Goal: Task Accomplishment & Management: Manage account settings

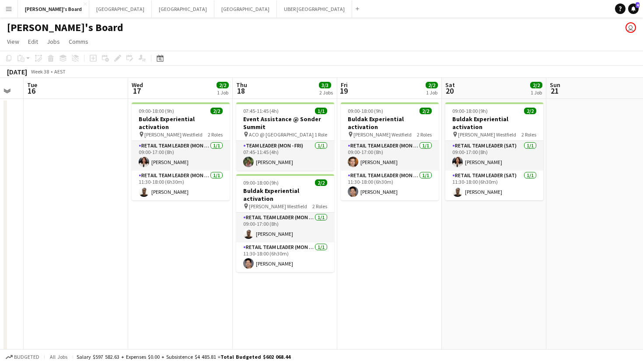
scroll to position [0, 410]
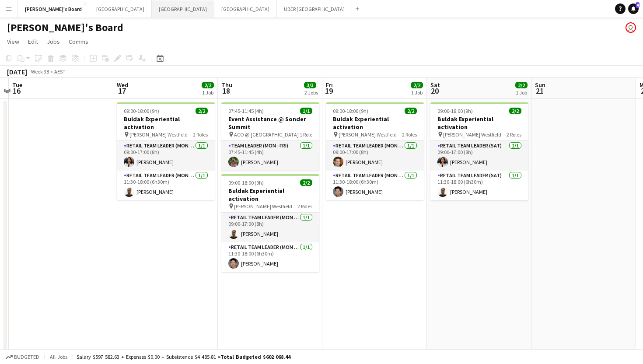
click at [152, 11] on button "Sydney Close" at bounding box center [183, 8] width 63 height 17
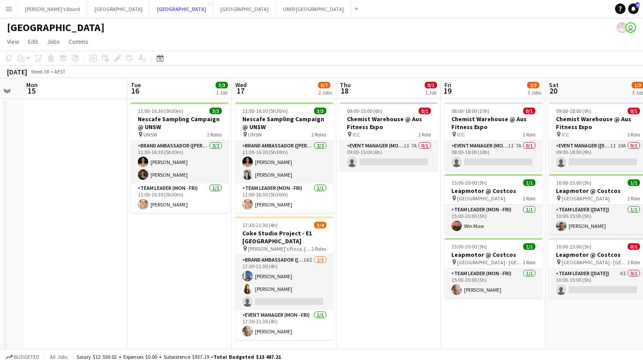
scroll to position [0, 420]
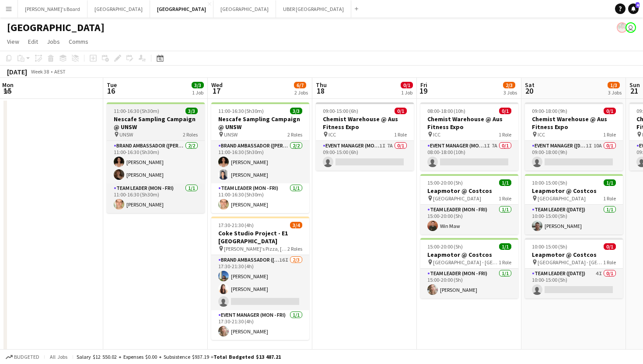
click at [165, 116] on h3 "Nescafe Sampling Campaign @ UNSW" at bounding box center [156, 123] width 98 height 16
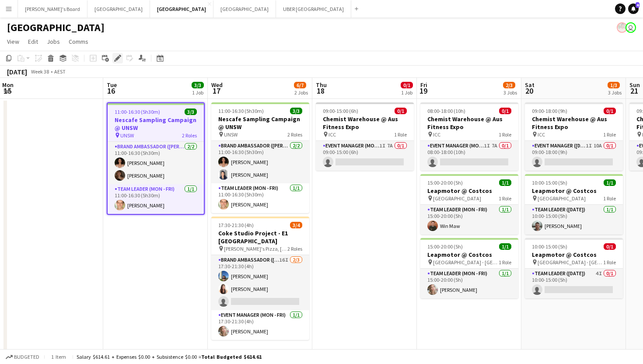
click at [118, 60] on icon "Edit" at bounding box center [117, 58] width 7 height 7
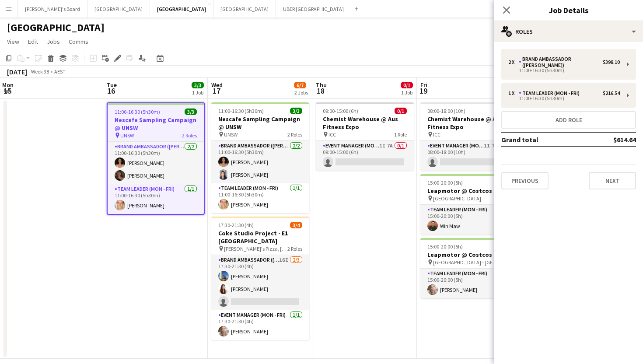
click at [516, 184] on div "2 x Brand Ambassador (Mon - Fri) $398.10 11:00-16:30 (5h30m) 1 x Team Leader (M…" at bounding box center [569, 119] width 149 height 155
click at [515, 177] on button "Previous" at bounding box center [525, 181] width 47 height 18
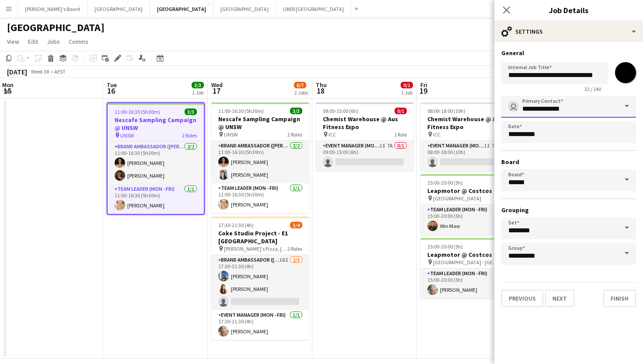
click at [569, 112] on input "**********" at bounding box center [569, 107] width 135 height 22
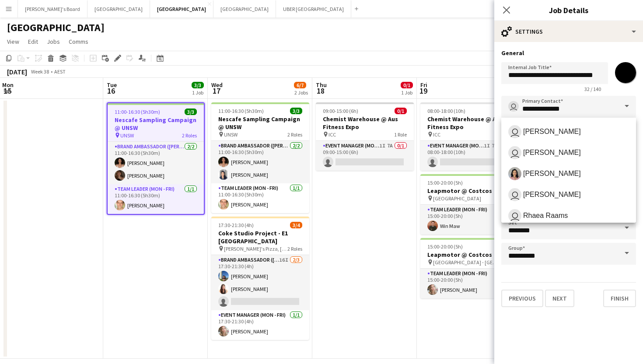
click at [629, 103] on span at bounding box center [627, 106] width 18 height 21
click at [589, 324] on mat-expansion-panel "**********" at bounding box center [569, 203] width 149 height 322
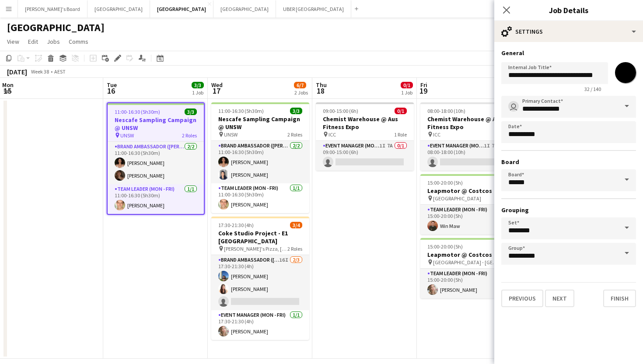
click at [628, 182] on span at bounding box center [627, 179] width 18 height 21
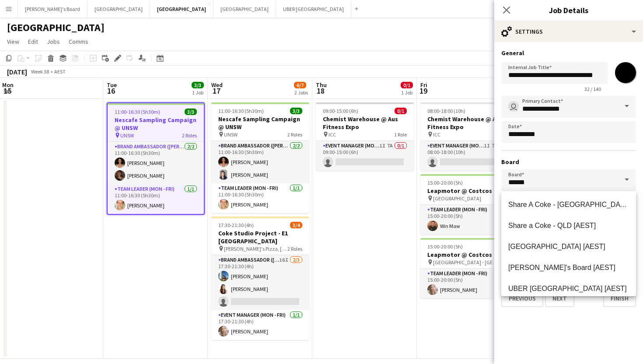
scroll to position [261, 0]
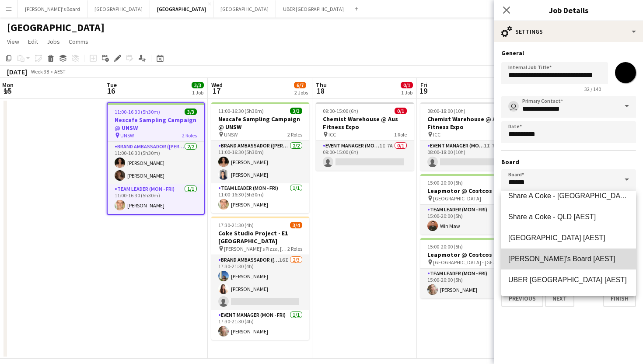
click at [557, 255] on span "[PERSON_NAME]'s Board [AEST]" at bounding box center [562, 258] width 107 height 7
type input "**********"
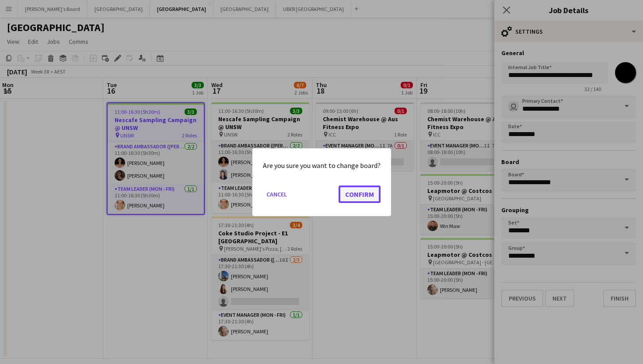
click at [365, 196] on button "Confirm" at bounding box center [360, 194] width 42 height 18
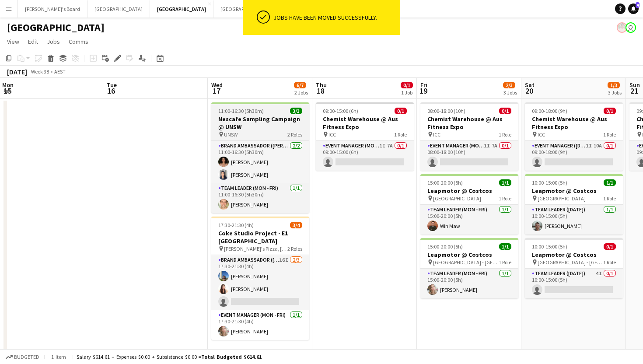
click at [261, 111] on span "11:00-16:30 (5h30m)" at bounding box center [241, 111] width 46 height 7
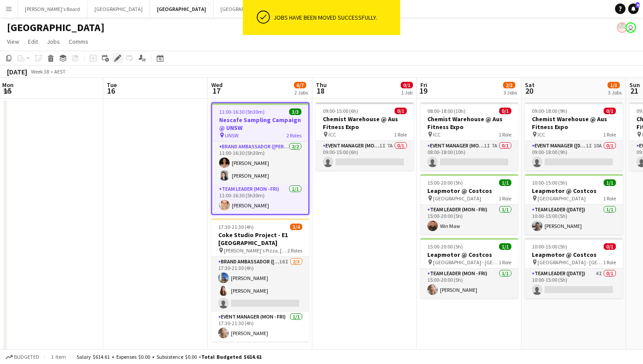
click at [116, 60] on icon at bounding box center [117, 58] width 5 height 5
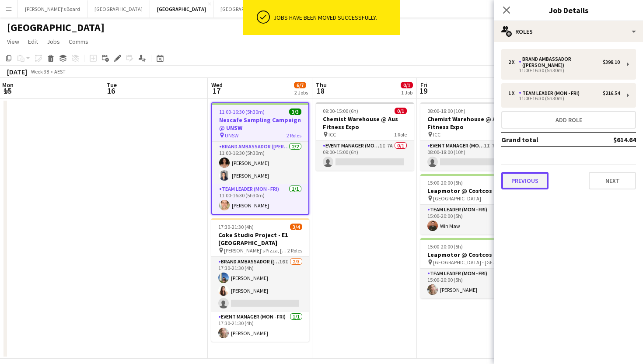
click at [539, 180] on button "Previous" at bounding box center [525, 181] width 47 height 18
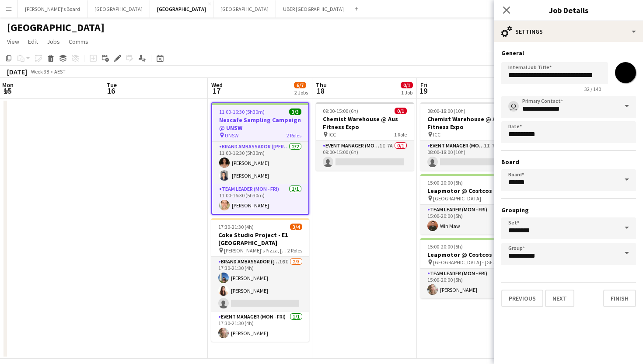
click at [628, 180] on span at bounding box center [627, 179] width 18 height 21
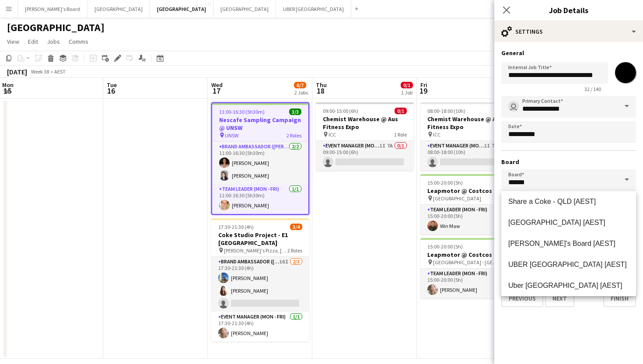
scroll to position [278, 0]
click at [561, 238] on mat-option "[PERSON_NAME]'s Board [AEST]" at bounding box center [569, 242] width 135 height 21
type input "**********"
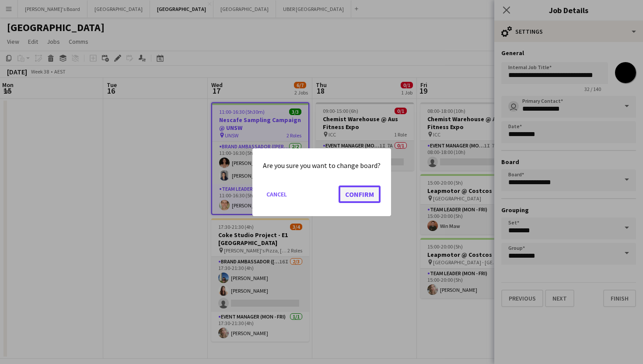
click at [358, 189] on button "Confirm" at bounding box center [360, 194] width 42 height 18
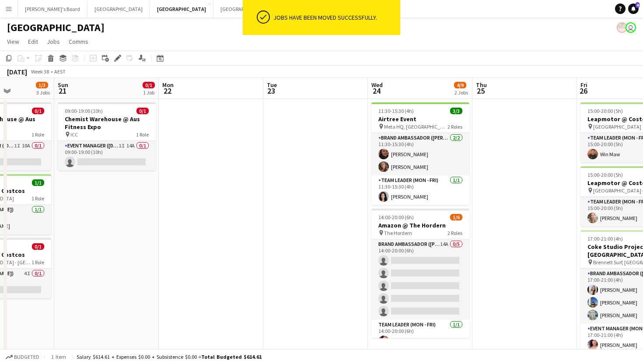
scroll to position [0, 367]
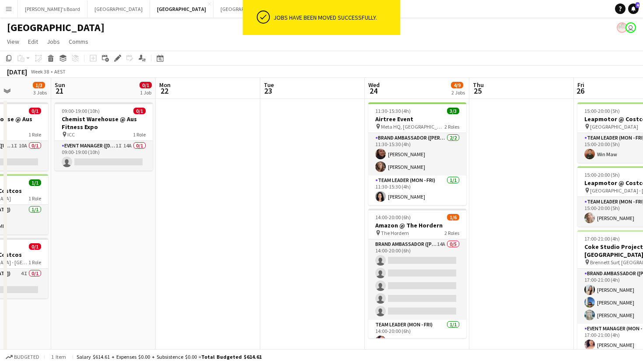
click at [274, 222] on app-date-cell at bounding box center [312, 236] width 105 height 274
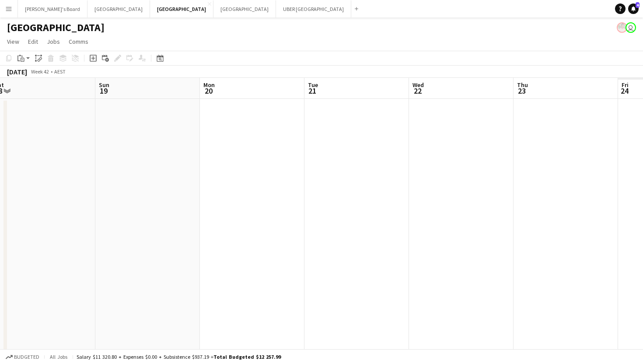
scroll to position [0, 429]
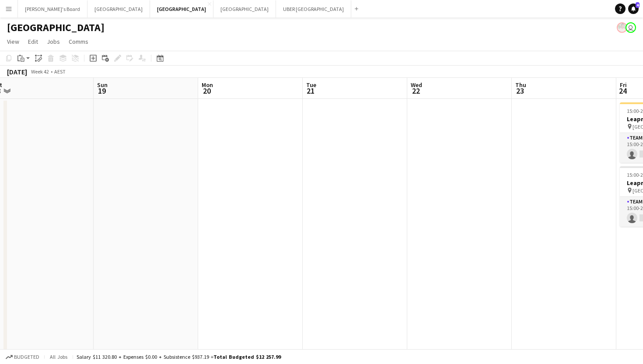
click at [356, 242] on app-date-cell at bounding box center [355, 265] width 105 height 333
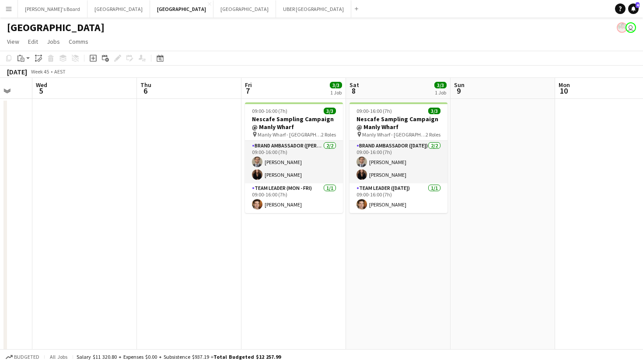
scroll to position [0, 389]
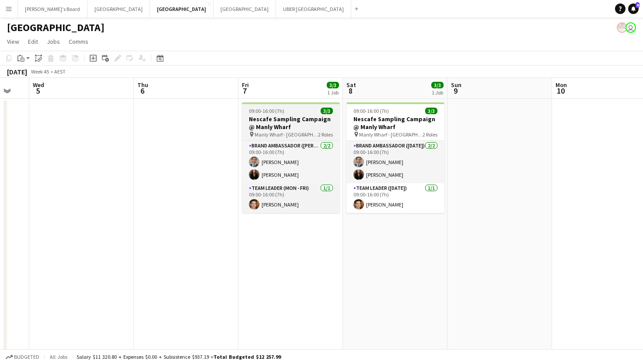
click at [281, 115] on app-job-card "09:00-16:00 (7h) 3/3 Nescafe Sampling Campaign @ Manly Wharf pin [PERSON_NAME] …" at bounding box center [291, 157] width 98 height 111
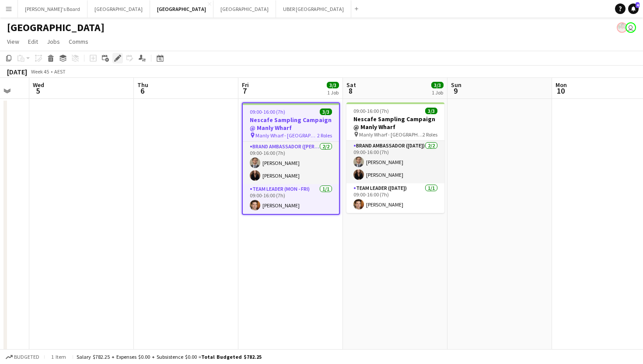
click at [115, 60] on icon at bounding box center [115, 61] width 2 height 2
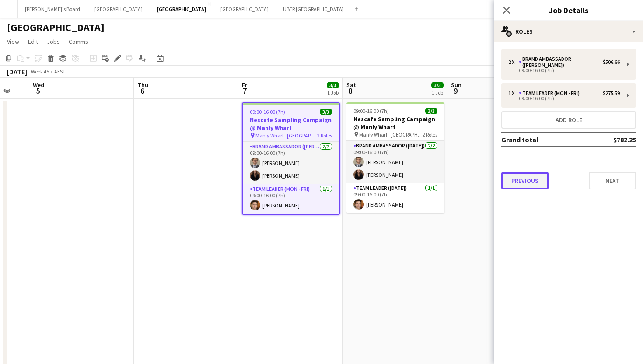
click at [540, 174] on button "Previous" at bounding box center [525, 181] width 47 height 18
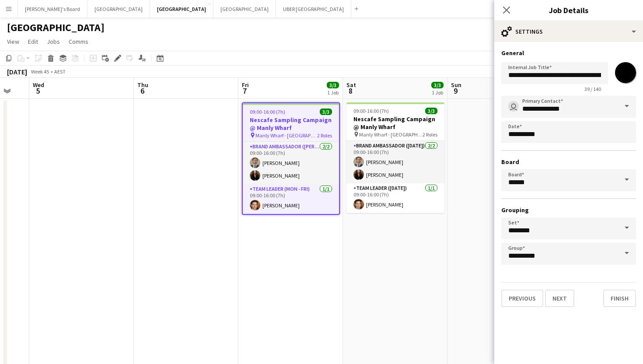
click at [626, 179] on span at bounding box center [627, 179] width 18 height 21
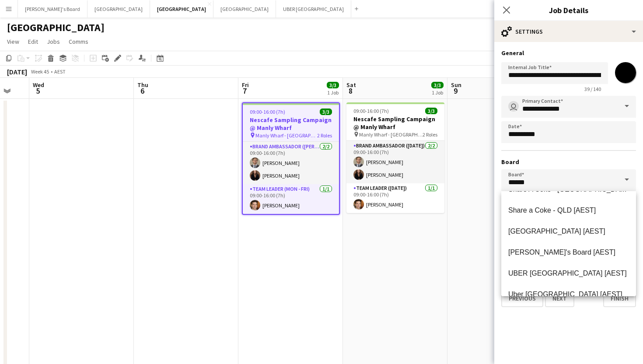
scroll to position [269, 0]
click at [555, 246] on mat-option "[PERSON_NAME]'s Board [AEST]" at bounding box center [569, 251] width 135 height 21
type input "**********"
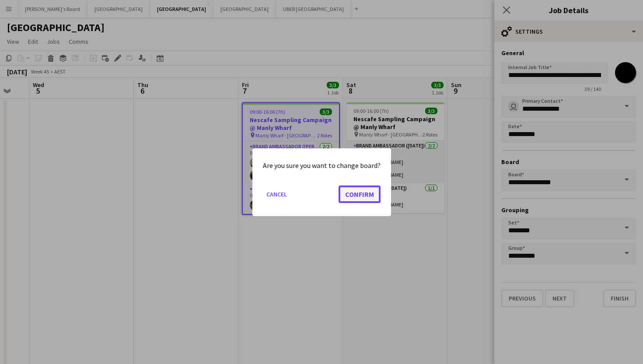
click at [368, 193] on button "Confirm" at bounding box center [360, 194] width 42 height 18
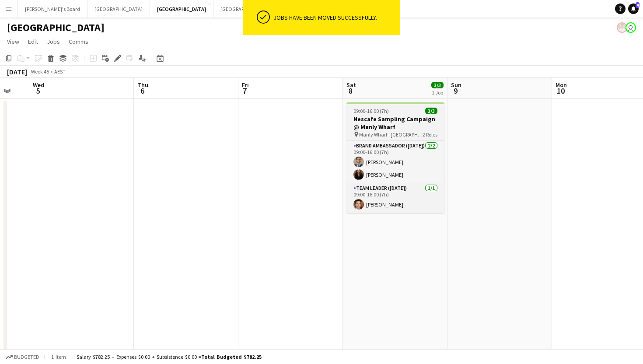
click at [406, 109] on div "09:00-16:00 (7h) 3/3" at bounding box center [396, 111] width 98 height 7
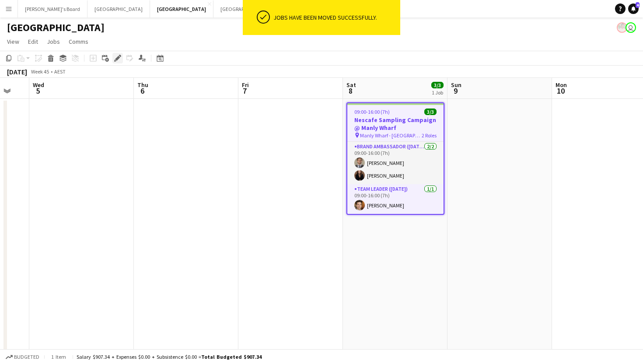
click at [118, 56] on icon at bounding box center [117, 58] width 5 height 5
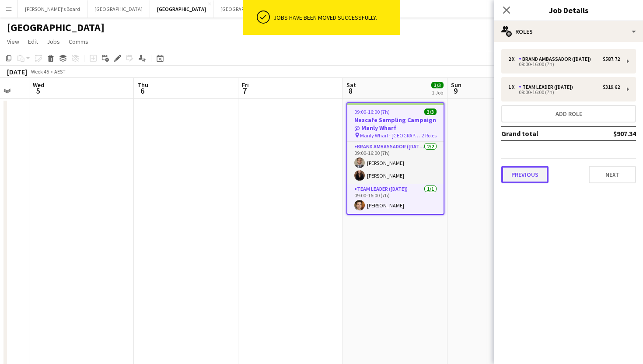
click at [531, 172] on button "Previous" at bounding box center [525, 175] width 47 height 18
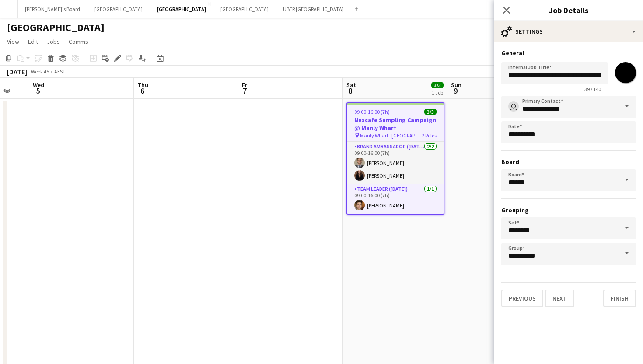
click at [622, 177] on span at bounding box center [627, 179] width 18 height 21
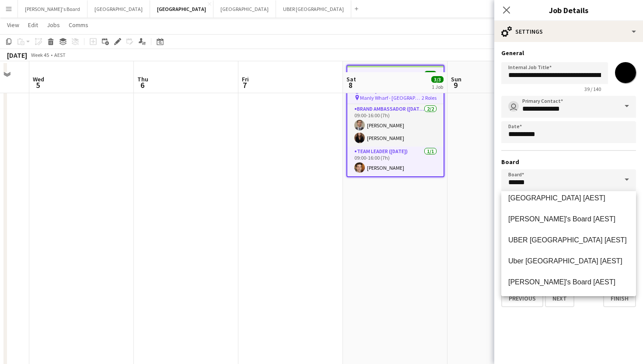
scroll to position [32, 0]
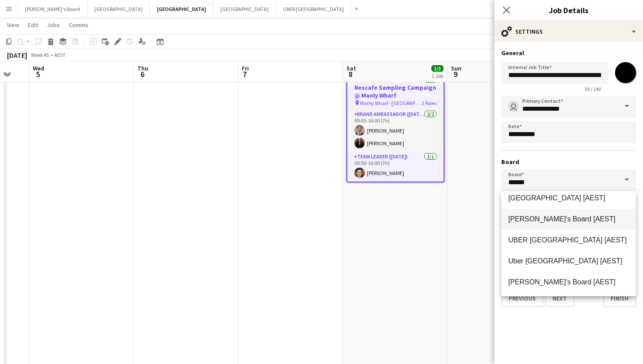
click at [540, 223] on span "[PERSON_NAME]'s Board [AEST]" at bounding box center [562, 218] width 107 height 7
type input "**********"
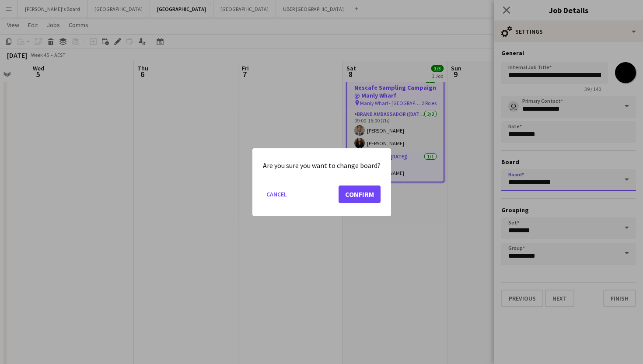
scroll to position [0, 0]
click at [351, 198] on button "Confirm" at bounding box center [360, 194] width 42 height 18
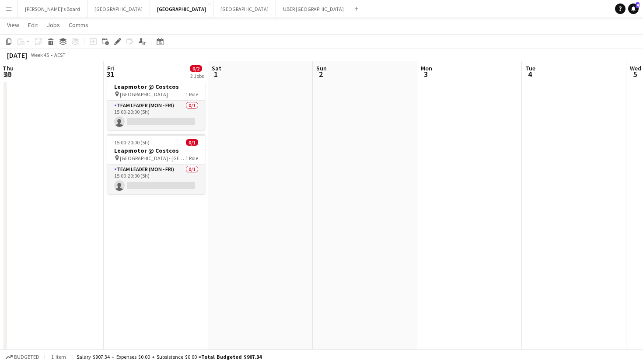
scroll to position [0, 210]
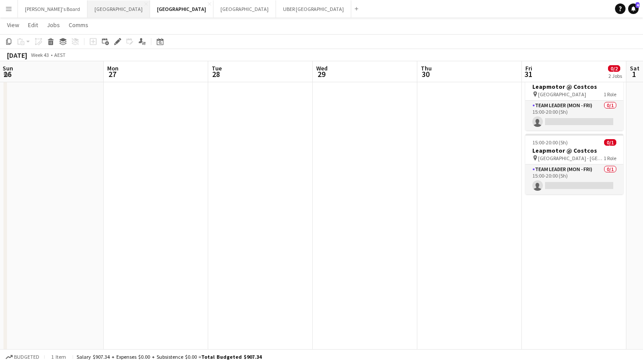
click at [88, 11] on button "Melbourne Close" at bounding box center [119, 8] width 63 height 17
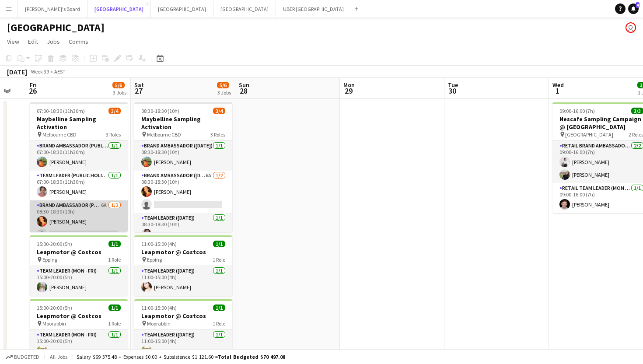
scroll to position [11, 0]
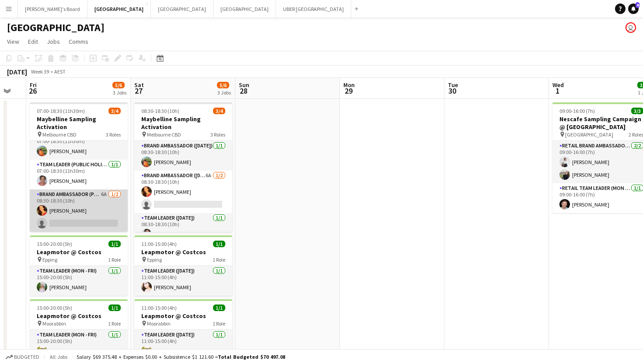
click at [100, 221] on app-card-role "Brand Ambassador (Public Holiday) 6A [DATE] 08:30-18:30 (10h) [PERSON_NAME] sin…" at bounding box center [79, 211] width 98 height 42
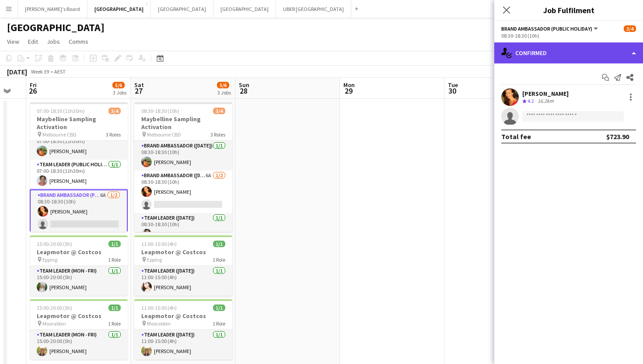
click at [555, 49] on div "single-neutral-actions-check-2 Confirmed" at bounding box center [569, 52] width 149 height 21
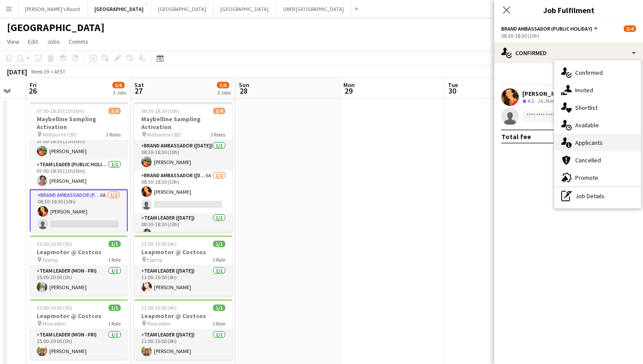
click at [585, 139] on span "Applicants" at bounding box center [590, 143] width 28 height 8
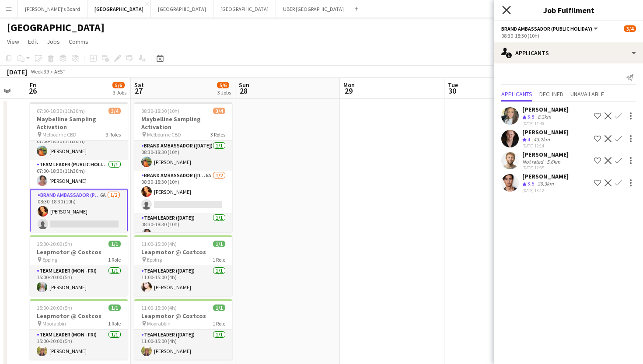
click at [507, 11] on icon at bounding box center [506, 10] width 8 height 8
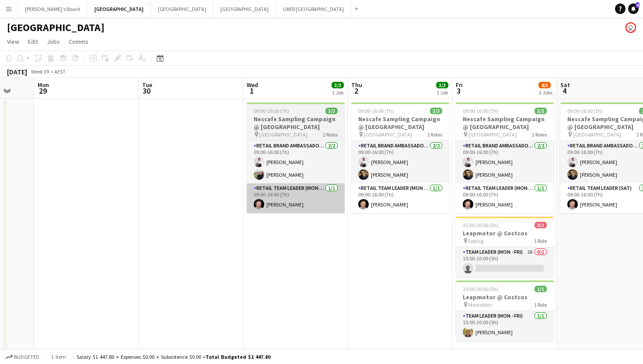
scroll to position [0, 414]
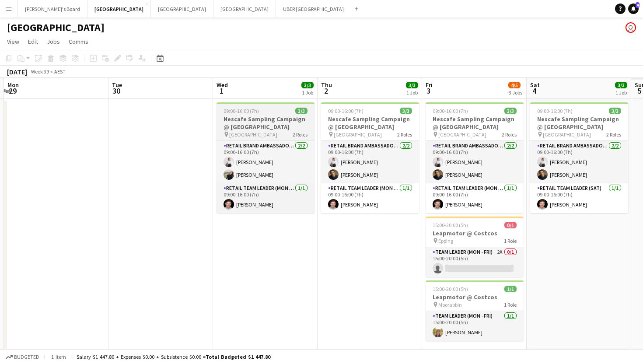
click at [271, 111] on div "09:00-16:00 (7h) 3/3" at bounding box center [266, 111] width 98 height 7
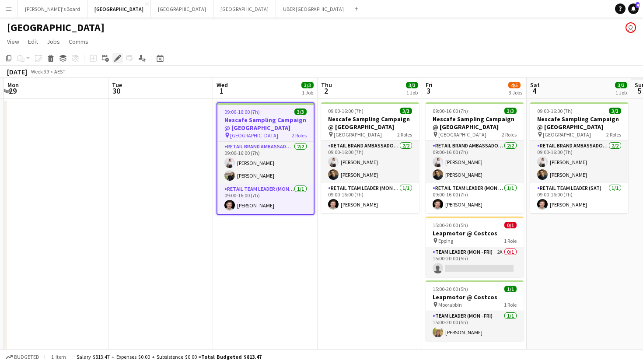
click at [119, 57] on icon at bounding box center [117, 58] width 5 height 5
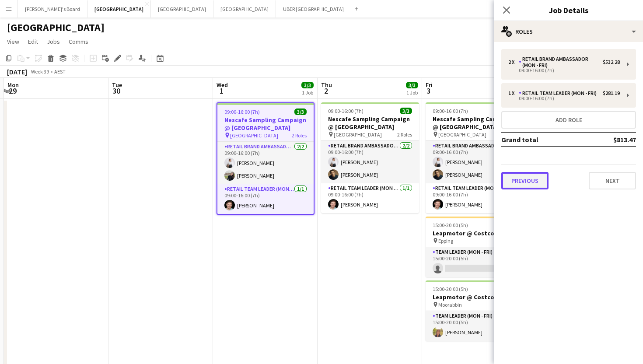
click at [527, 175] on button "Previous" at bounding box center [525, 181] width 47 height 18
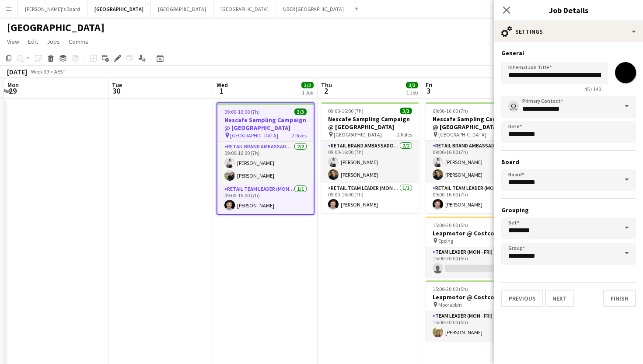
click at [629, 178] on span at bounding box center [627, 179] width 18 height 21
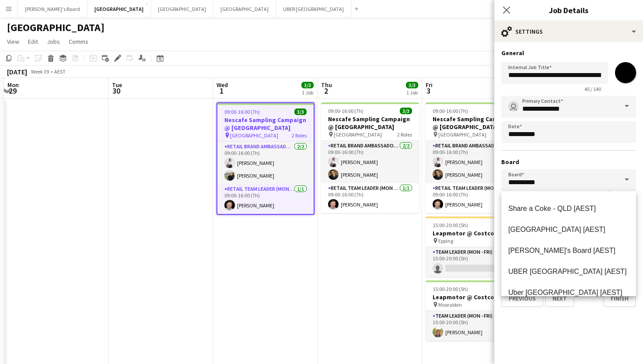
scroll to position [272, 0]
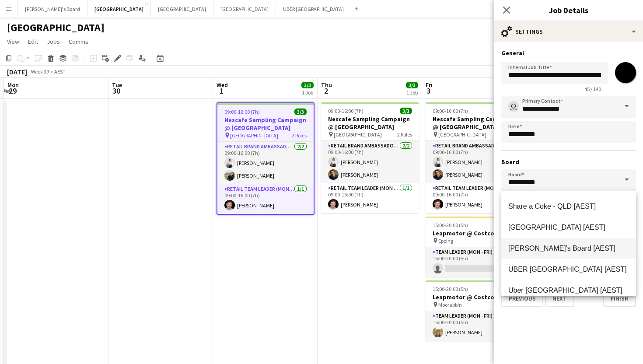
click at [549, 249] on span "[PERSON_NAME]'s Board [AEST]" at bounding box center [562, 248] width 107 height 7
type input "**********"
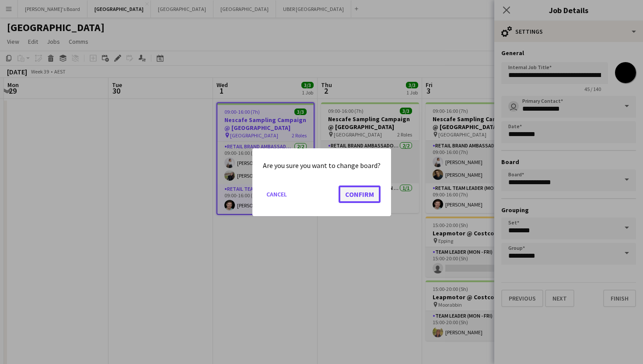
click at [365, 195] on button "Confirm" at bounding box center [360, 194] width 42 height 18
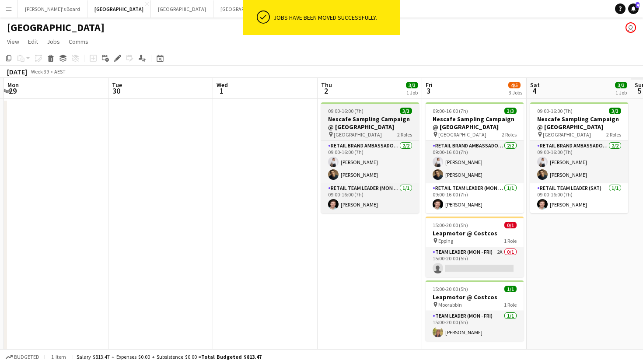
click at [378, 114] on div "09:00-16:00 (7h) 3/3" at bounding box center [370, 111] width 98 height 7
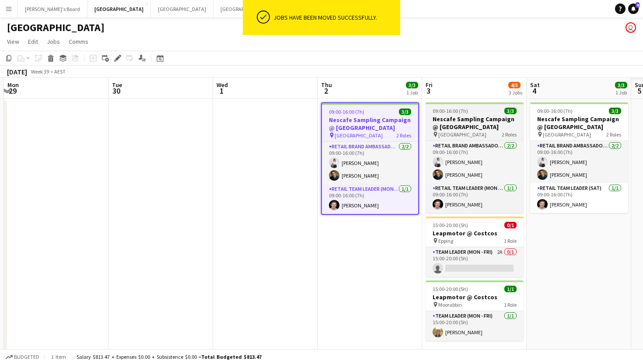
click at [464, 111] on span "09:00-16:00 (7h)" at bounding box center [450, 111] width 35 height 7
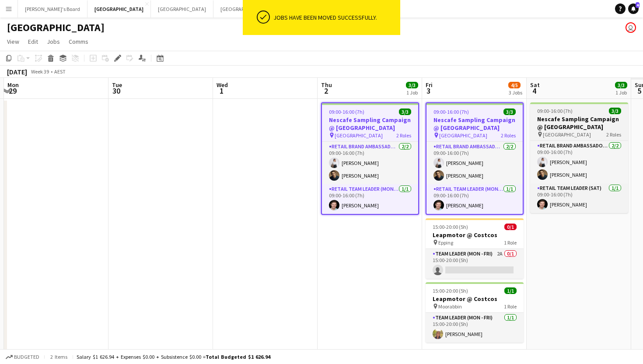
click at [571, 119] on h3 "Nescafe Sampling Campaign @ [GEOGRAPHIC_DATA]" at bounding box center [579, 123] width 98 height 16
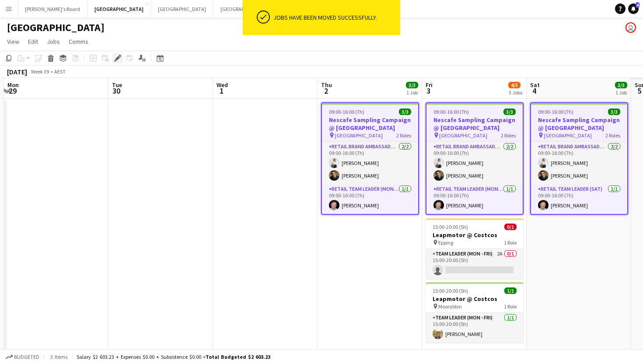
click at [117, 59] on icon at bounding box center [117, 58] width 5 height 5
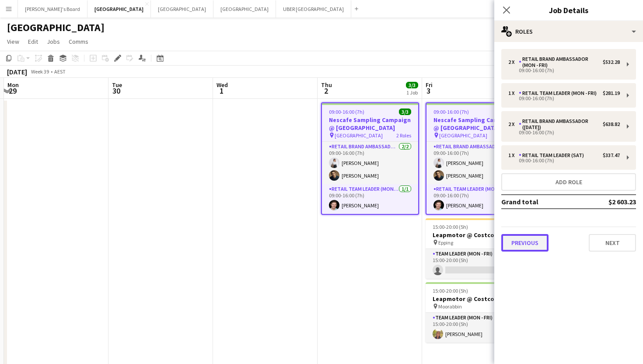
click at [529, 246] on button "Previous" at bounding box center [525, 243] width 47 height 18
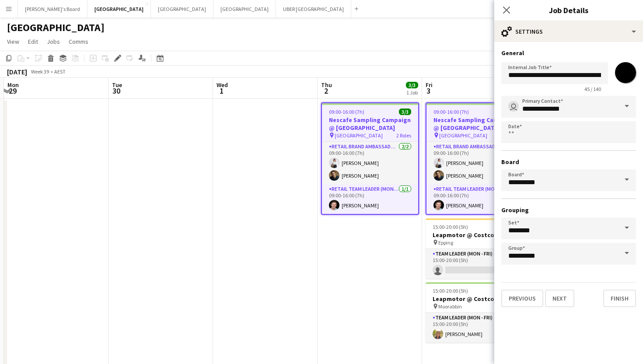
click at [630, 182] on span at bounding box center [627, 179] width 18 height 21
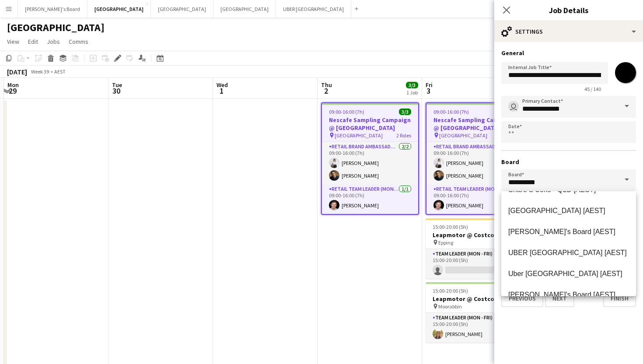
scroll to position [287, 0]
click at [545, 232] on span "[PERSON_NAME]'s Board [AEST]" at bounding box center [562, 232] width 107 height 7
type input "**********"
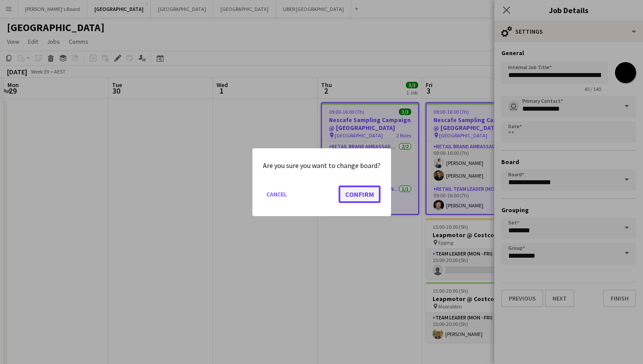
click at [359, 193] on button "Confirm" at bounding box center [360, 194] width 42 height 18
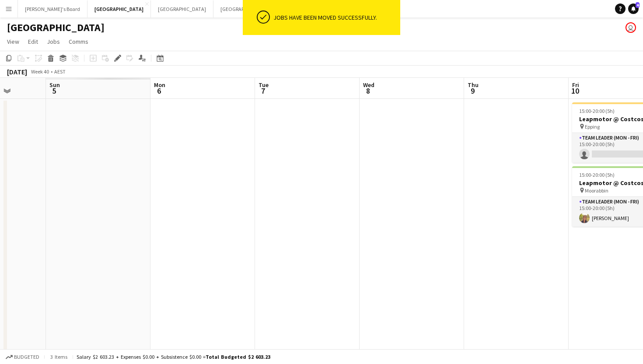
scroll to position [0, 403]
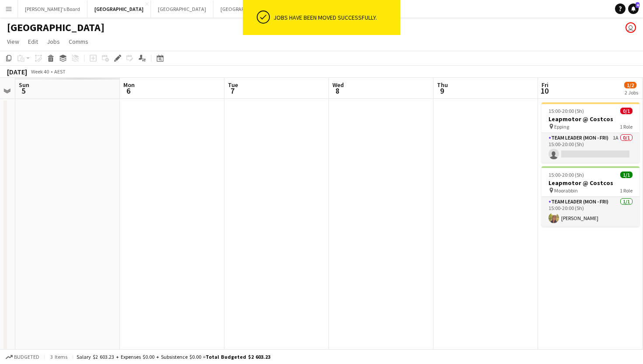
click at [353, 11] on button "Add" at bounding box center [356, 8] width 7 height 7
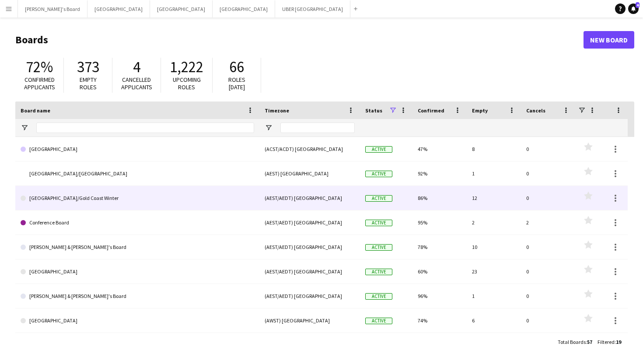
click at [78, 177] on link "[GEOGRAPHIC_DATA]/[GEOGRAPHIC_DATA]" at bounding box center [138, 174] width 234 height 25
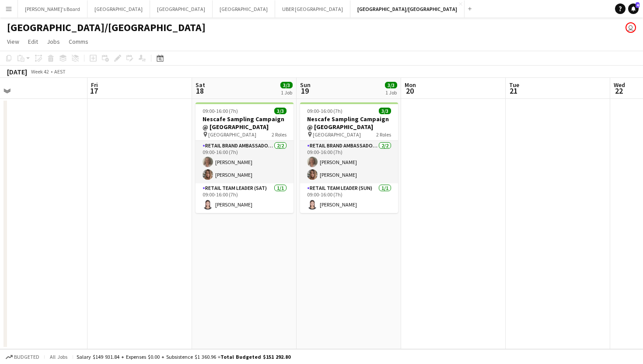
scroll to position [0, 333]
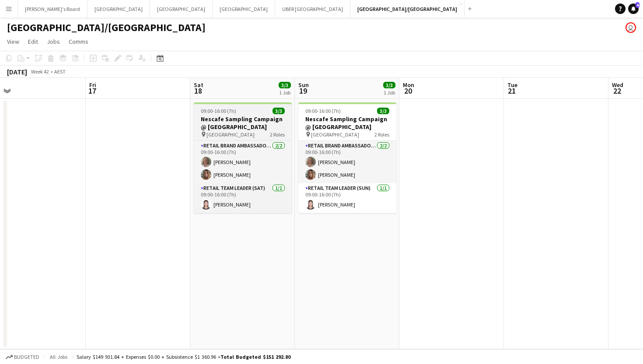
click at [261, 112] on div "09:00-16:00 (7h) 3/3" at bounding box center [243, 111] width 98 height 7
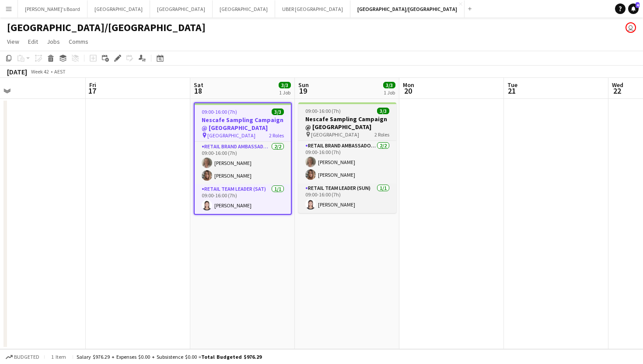
click at [367, 109] on div "09:00-16:00 (7h) 3/3" at bounding box center [348, 111] width 98 height 7
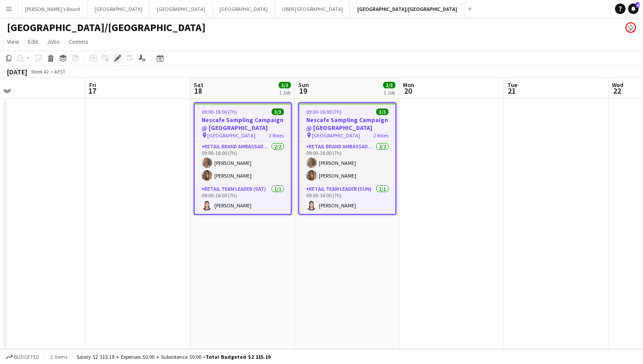
click at [118, 60] on icon "Edit" at bounding box center [117, 58] width 7 height 7
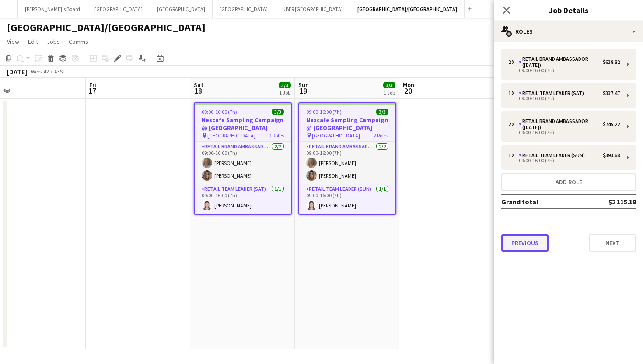
click at [527, 243] on button "Previous" at bounding box center [525, 243] width 47 height 18
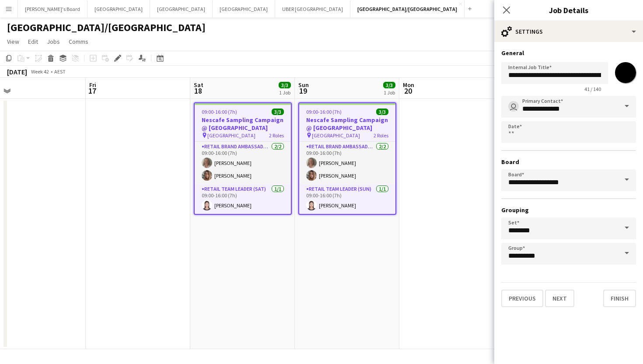
click at [628, 179] on span at bounding box center [627, 179] width 18 height 21
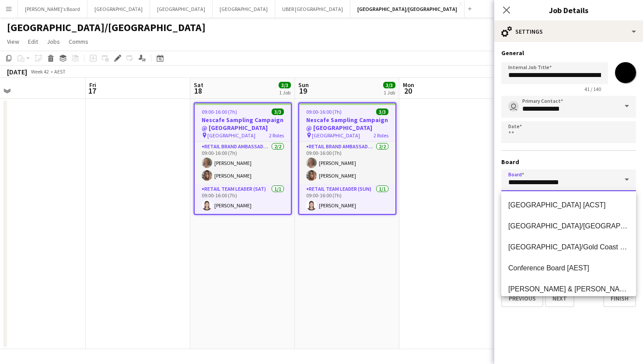
click at [590, 173] on input "**********" at bounding box center [569, 180] width 135 height 22
click at [571, 170] on input "**********" at bounding box center [569, 180] width 135 height 22
click at [485, 172] on app-date-cell at bounding box center [452, 224] width 105 height 250
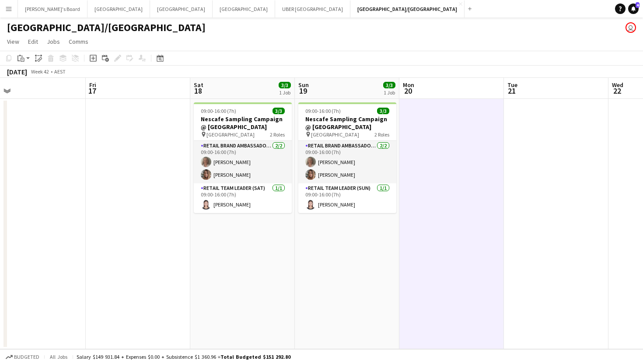
click at [263, 247] on app-date-cell "09:00-16:00 (7h) 3/3 Nescafe Sampling Campaign @ [GEOGRAPHIC_DATA] pin Queen St…" at bounding box center [242, 224] width 105 height 250
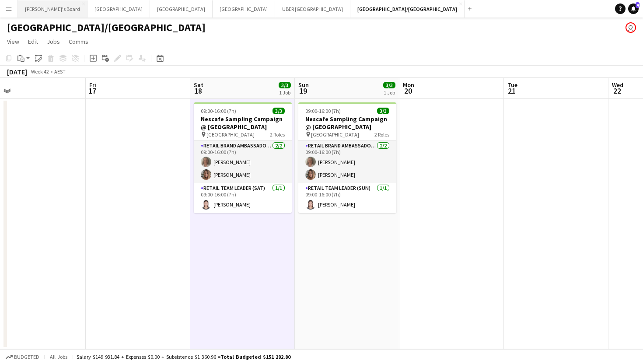
click at [43, 5] on button "Tennille's Board Close" at bounding box center [53, 8] width 70 height 17
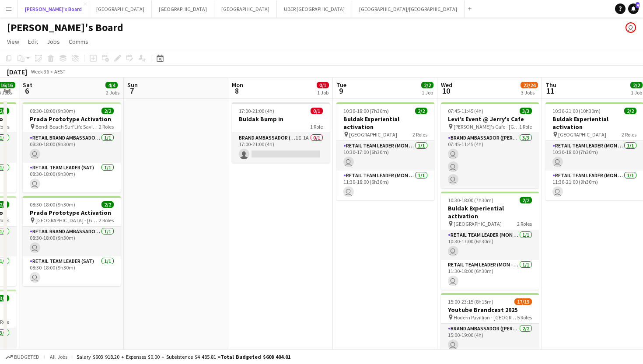
scroll to position [0, 295]
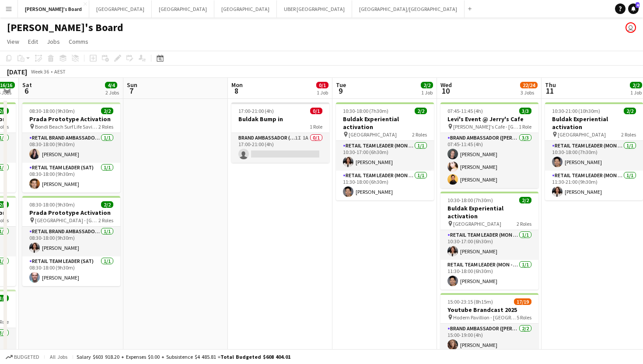
click at [297, 230] on app-date-cell "17:00-21:00 (4h) 0/1 Buldak Bump in 1 Role Brand Ambassador (Mon - Fri) 1I 1A 0…" at bounding box center [280, 361] width 105 height 525
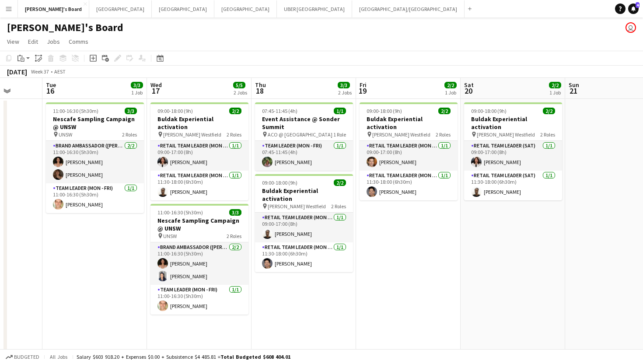
scroll to position [0, 272]
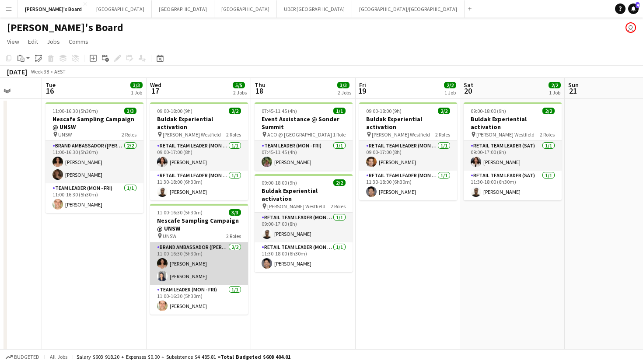
click at [206, 268] on app-card-role "Brand Ambassador (Mon - Fri) [DATE] 11:00-16:30 (5h30m) [PERSON_NAME] [PERSON_N…" at bounding box center [199, 263] width 98 height 42
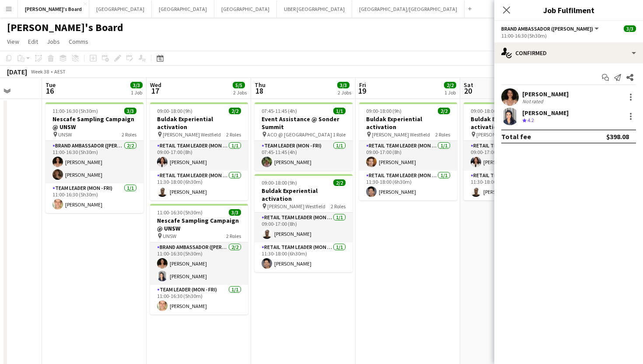
click at [544, 112] on div "[PERSON_NAME]" at bounding box center [546, 113] width 46 height 8
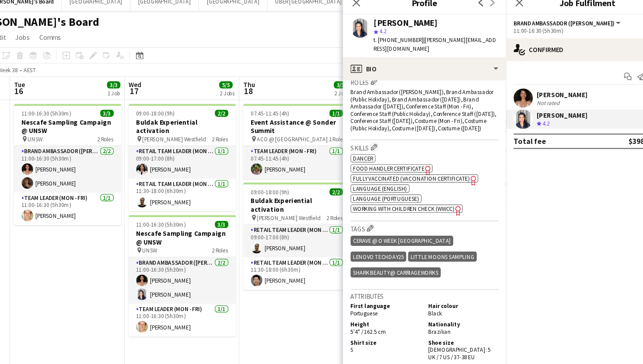
scroll to position [296, 0]
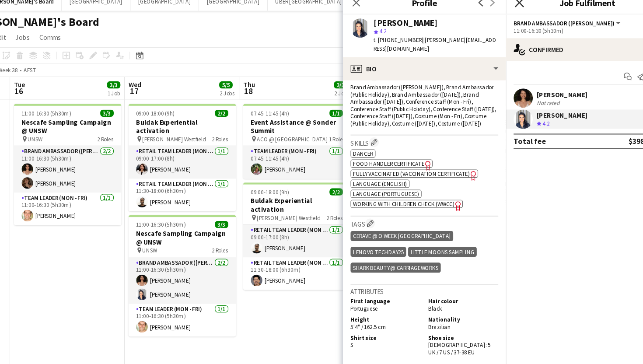
click at [506, 9] on icon at bounding box center [506, 10] width 8 height 8
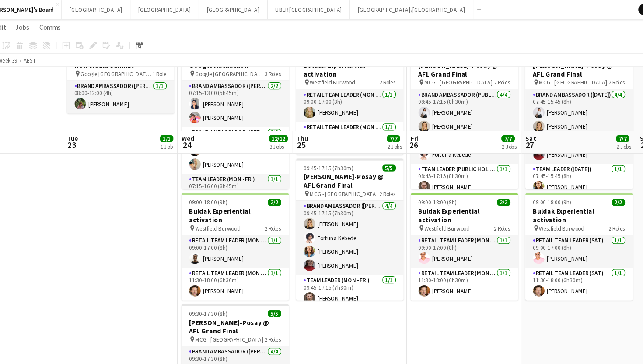
scroll to position [0, 0]
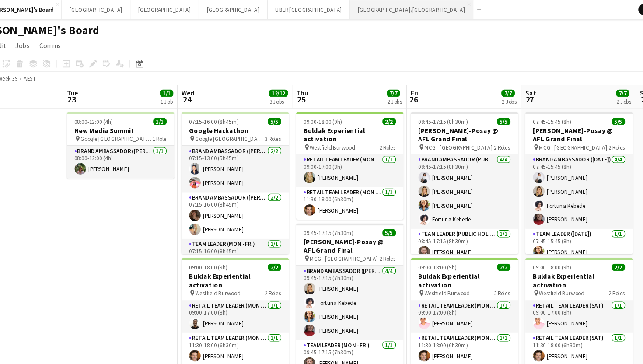
click at [352, 7] on button "[GEOGRAPHIC_DATA]/[GEOGRAPHIC_DATA] Close" at bounding box center [408, 8] width 112 height 17
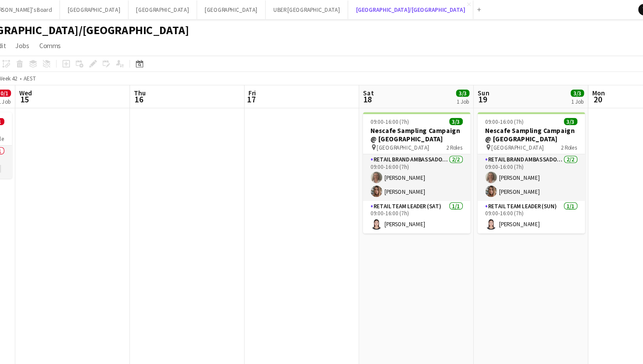
scroll to position [0, 267]
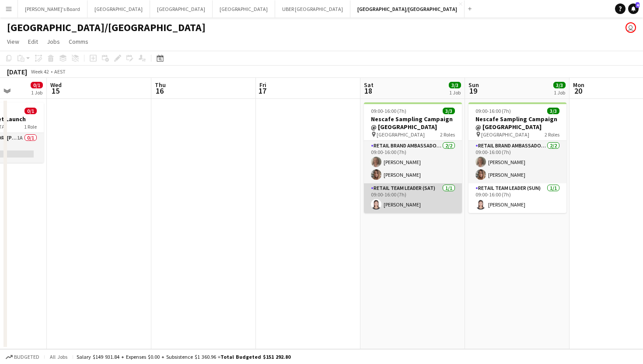
click at [399, 206] on app-card-role "RETAIL Team Leader (Sat) [DATE] 09:00-16:00 (7h) [PERSON_NAME]" at bounding box center [413, 198] width 98 height 30
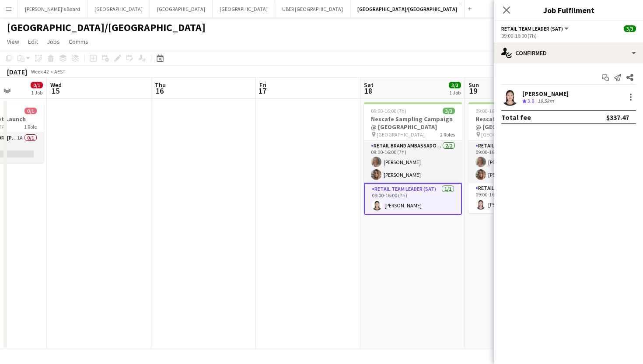
click at [528, 93] on div "[PERSON_NAME]" at bounding box center [546, 94] width 46 height 8
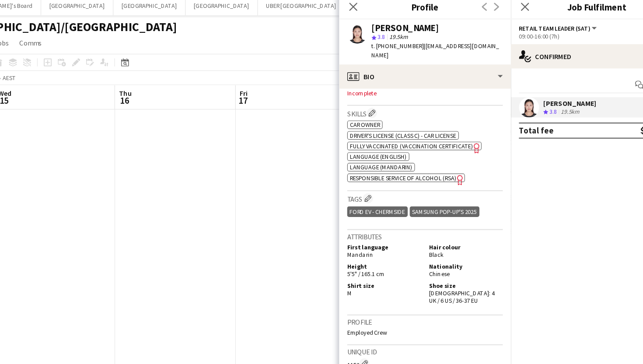
scroll to position [299, 0]
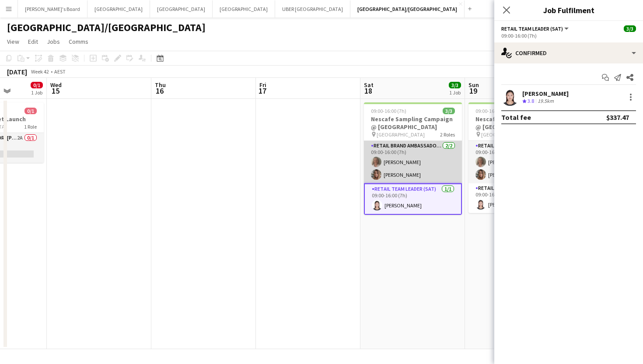
click at [404, 159] on app-card-role "RETAIL Brand Ambassador ([DATE]) [DATE] 09:00-16:00 (7h) [PERSON_NAME] [PERSON_…" at bounding box center [413, 162] width 98 height 42
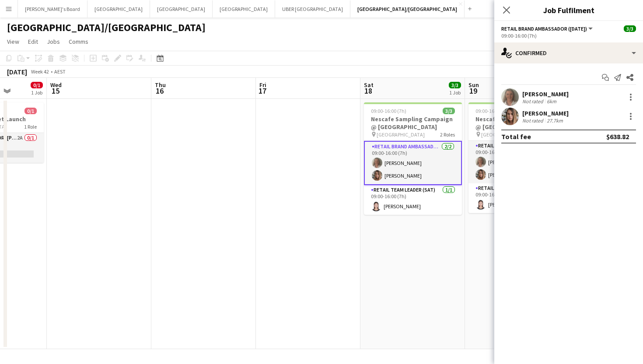
click at [538, 92] on div "[PERSON_NAME]" at bounding box center [546, 94] width 46 height 8
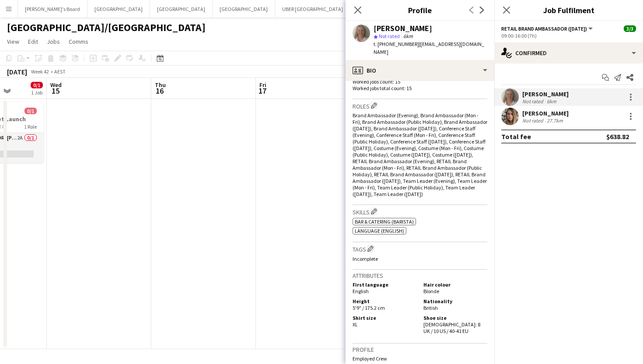
scroll to position [271, 0]
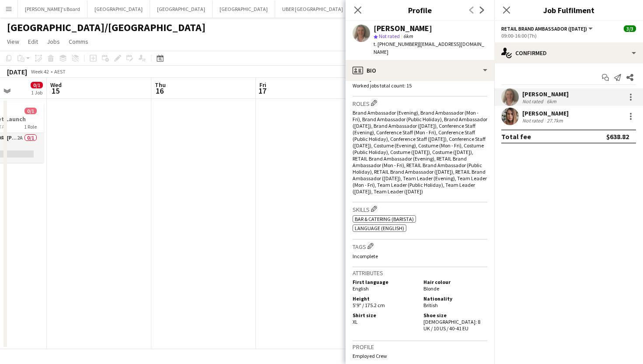
click at [537, 112] on div "[PERSON_NAME]" at bounding box center [546, 113] width 46 height 8
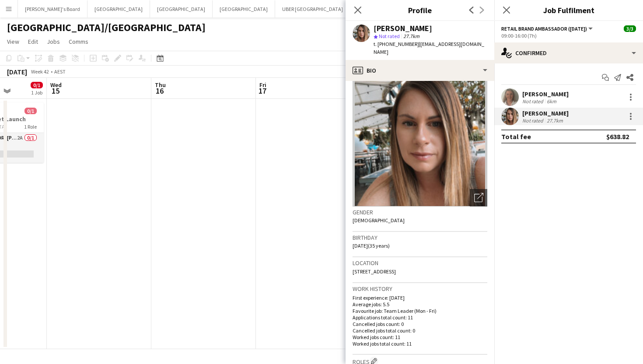
scroll to position [0, 0]
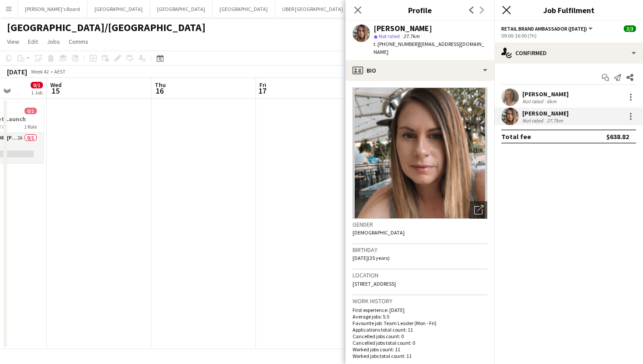
click at [507, 11] on icon at bounding box center [506, 10] width 8 height 8
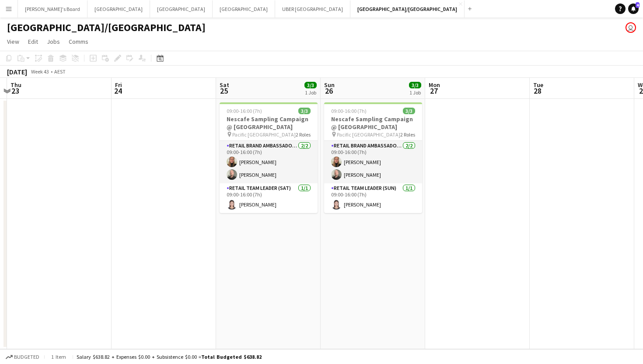
scroll to position [0, 306]
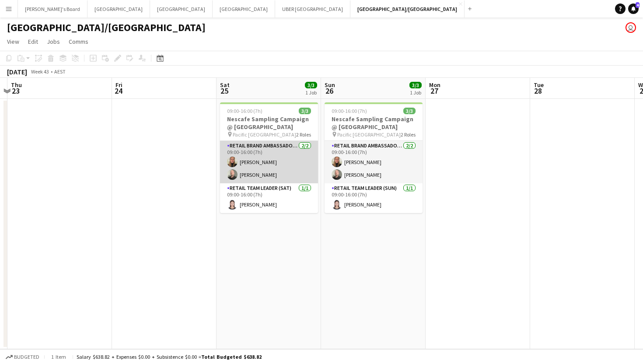
click at [255, 163] on app-card-role "RETAIL Brand Ambassador ([DATE]) [DATE] 09:00-16:00 (7h) [PERSON_NAME] [PERSON_…" at bounding box center [269, 162] width 98 height 42
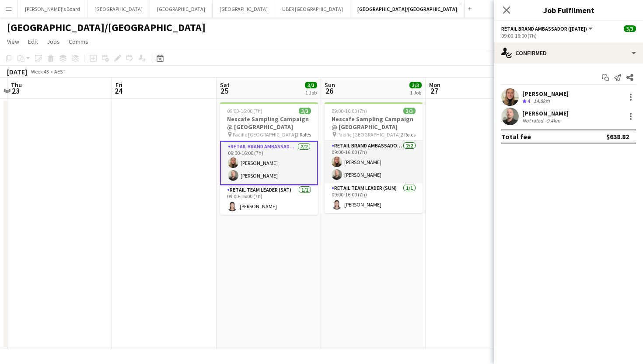
click at [551, 91] on div "[PERSON_NAME]" at bounding box center [546, 94] width 46 height 8
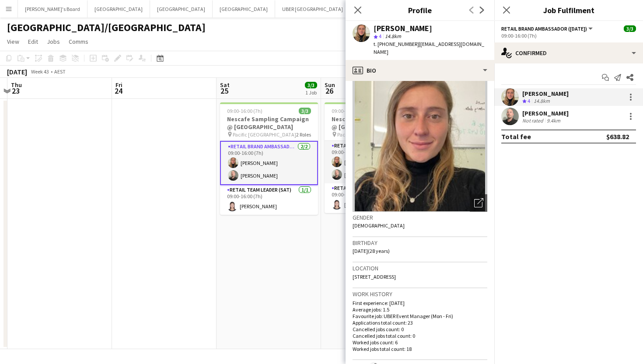
scroll to position [0, 0]
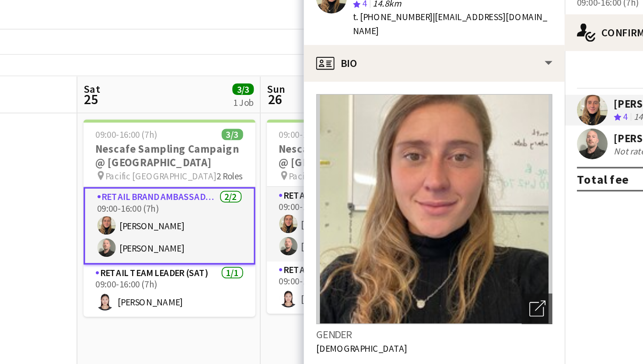
click at [528, 112] on div "[PERSON_NAME]" at bounding box center [546, 113] width 46 height 8
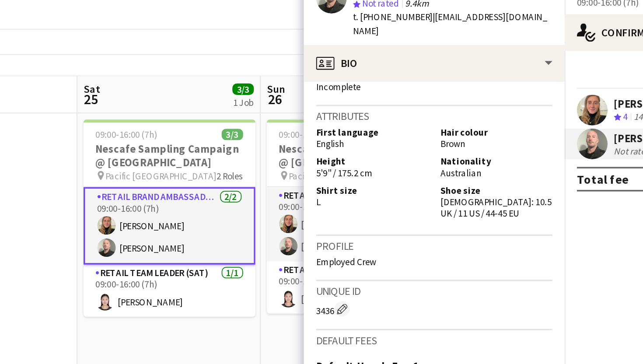
scroll to position [413, 0]
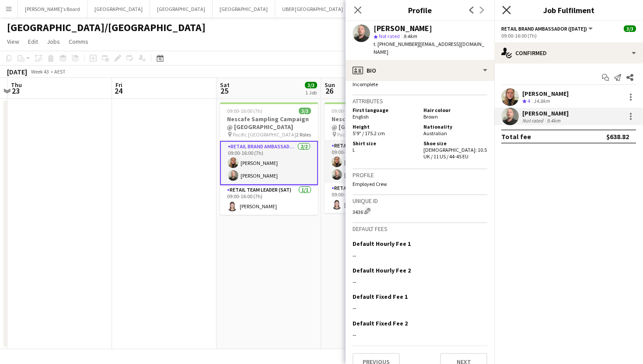
click at [508, 10] on icon "Close pop-in" at bounding box center [506, 10] width 8 height 8
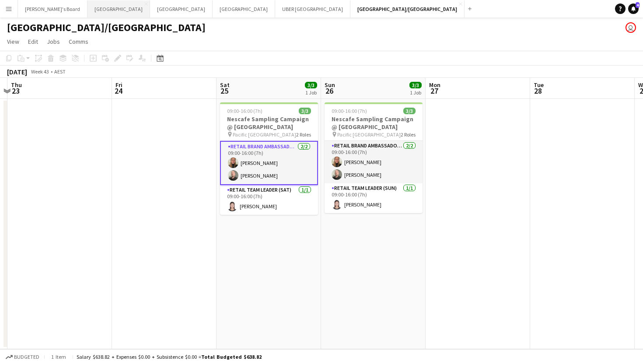
click at [88, 7] on button "Melbourne Close" at bounding box center [119, 8] width 63 height 17
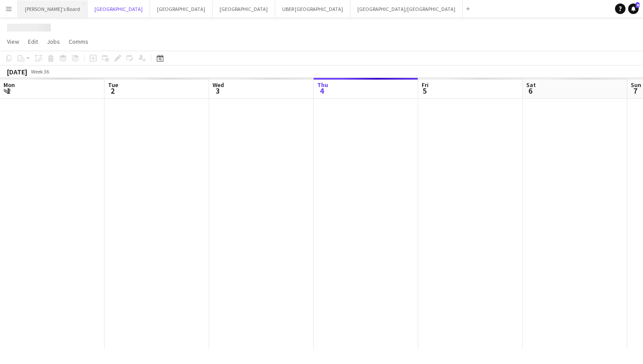
scroll to position [0, 209]
click at [48, 12] on button "Tennille's Board Close" at bounding box center [53, 8] width 70 height 17
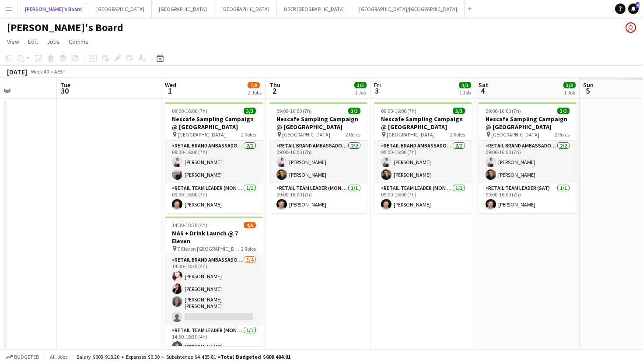
scroll to position [0, 337]
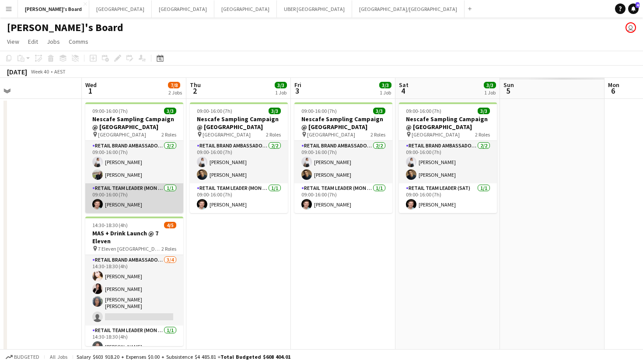
click at [131, 204] on app-card-role "RETAIL Team Leader (Mon - Fri) [DATE] 09:00-16:00 (7h) [PERSON_NAME]" at bounding box center [134, 198] width 98 height 30
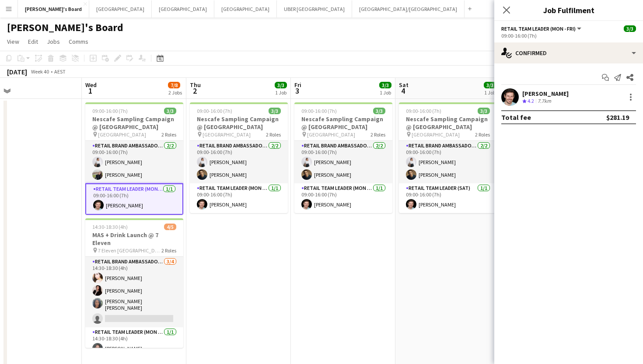
click at [539, 91] on div "[PERSON_NAME]" at bounding box center [546, 94] width 46 height 8
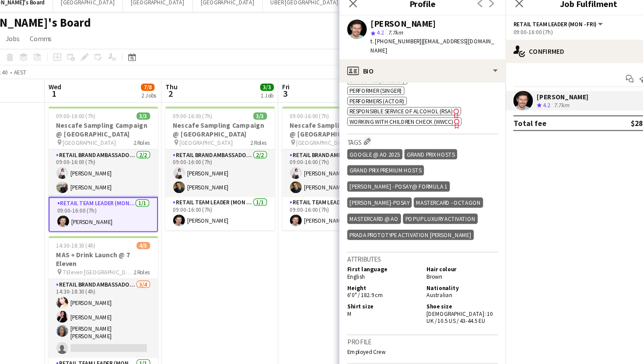
scroll to position [350, 0]
click at [506, 11] on icon "Close pop-in" at bounding box center [506, 10] width 8 height 8
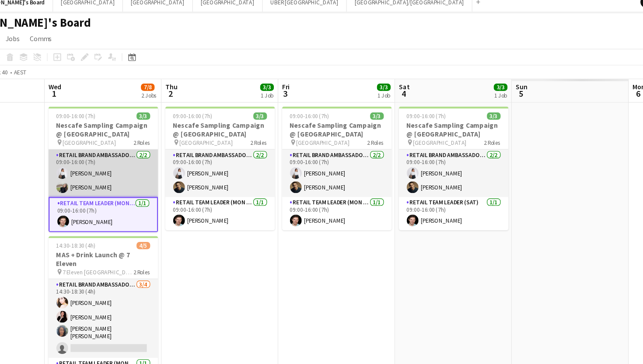
click at [130, 167] on app-card-role "RETAIL Brand Ambassador (Mon - Fri) [DATE] 09:00-16:00 (7h) [PERSON_NAME] [PERS…" at bounding box center [134, 162] width 98 height 42
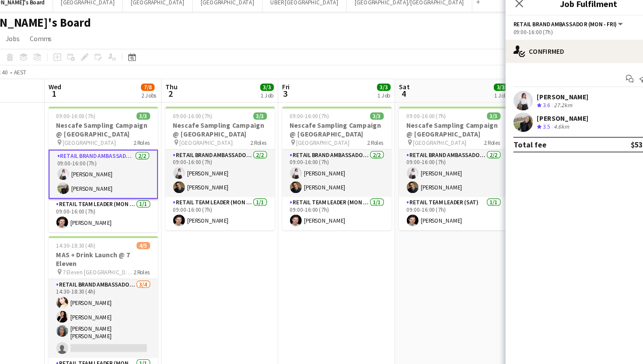
click at [554, 91] on div "[PERSON_NAME]" at bounding box center [546, 94] width 46 height 8
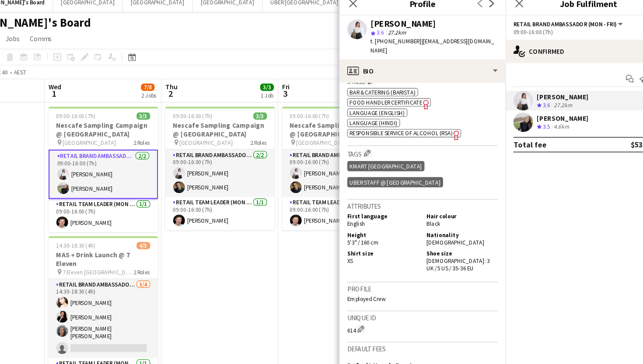
scroll to position [320, 0]
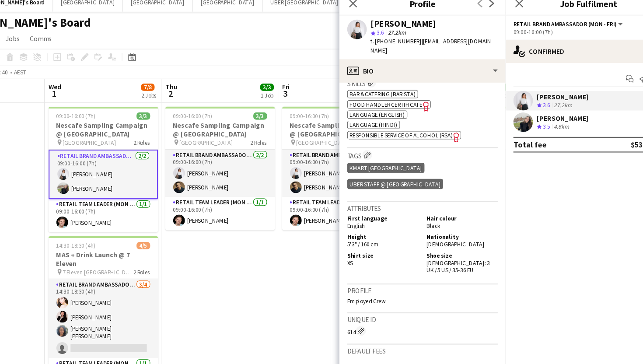
click at [531, 109] on div "[PERSON_NAME]" at bounding box center [546, 113] width 46 height 8
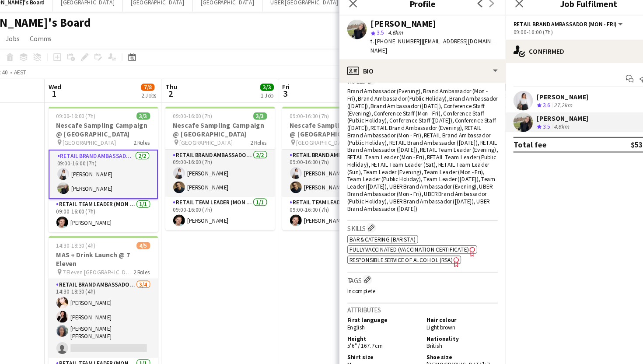
scroll to position [0, 0]
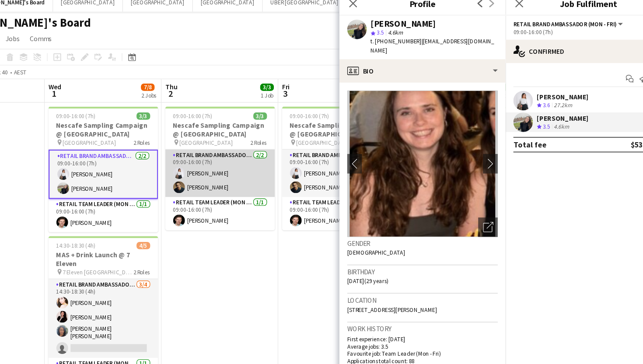
click at [231, 173] on app-card-role "RETAIL Brand Ambassador (Mon - Fri) [DATE] 09:00-16:00 (7h) [PERSON_NAME] [PERS…" at bounding box center [239, 162] width 98 height 42
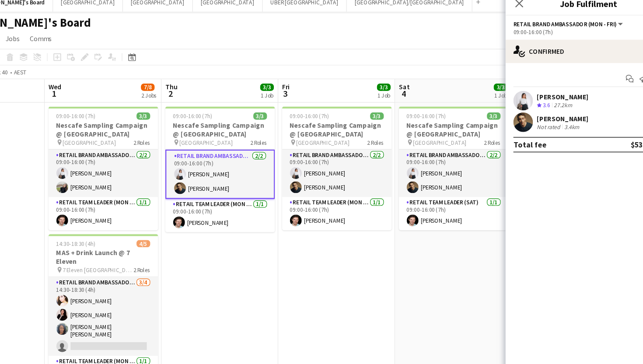
click at [556, 110] on div "[PERSON_NAME]" at bounding box center [546, 113] width 46 height 8
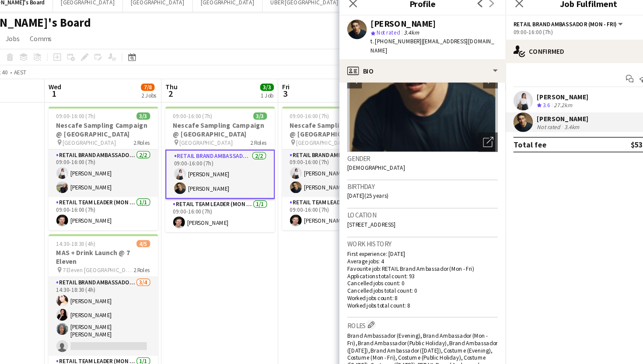
scroll to position [27, 0]
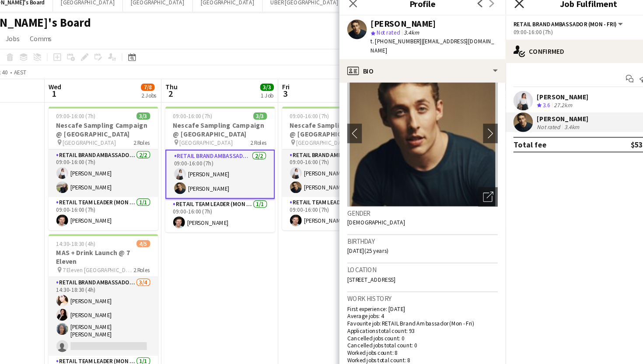
click at [508, 12] on icon "Close pop-in" at bounding box center [506, 10] width 8 height 8
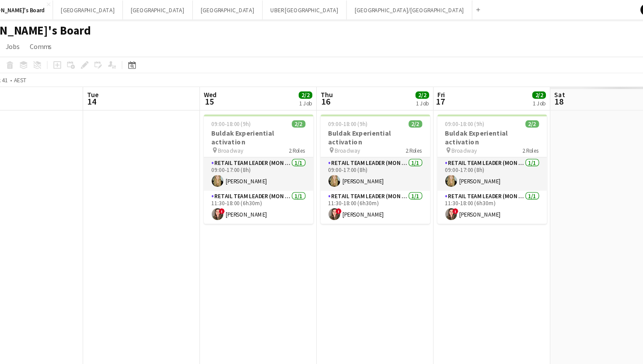
scroll to position [0, 308]
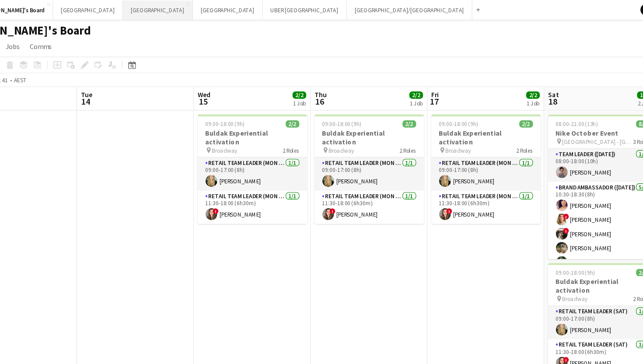
click at [152, 10] on button "Sydney Close" at bounding box center [183, 8] width 63 height 17
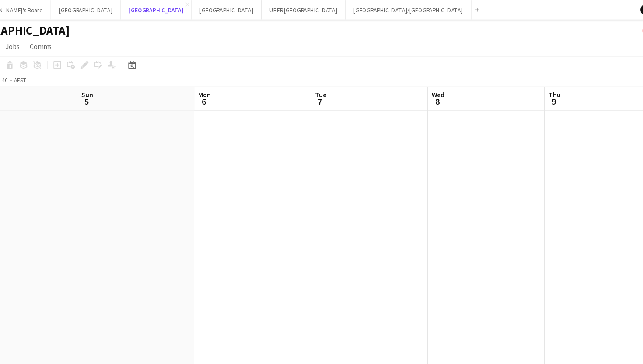
scroll to position [0, 425]
click at [446, 208] on app-date-cell at bounding box center [463, 236] width 105 height 274
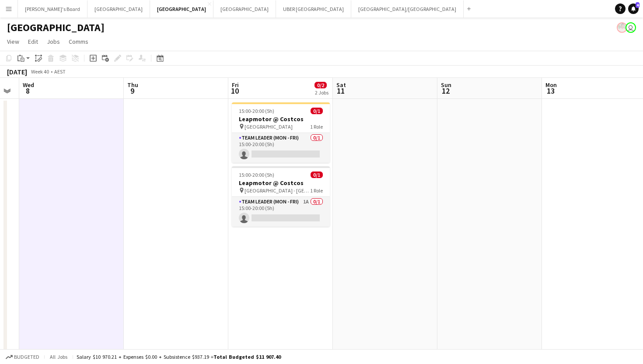
scroll to position [0, 364]
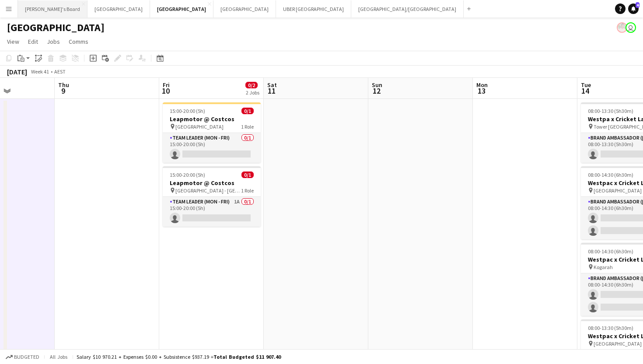
click at [43, 7] on button "Tennille's Board Close" at bounding box center [53, 8] width 70 height 17
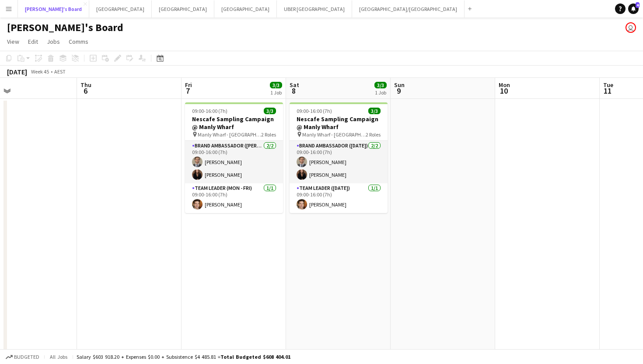
scroll to position [0, 344]
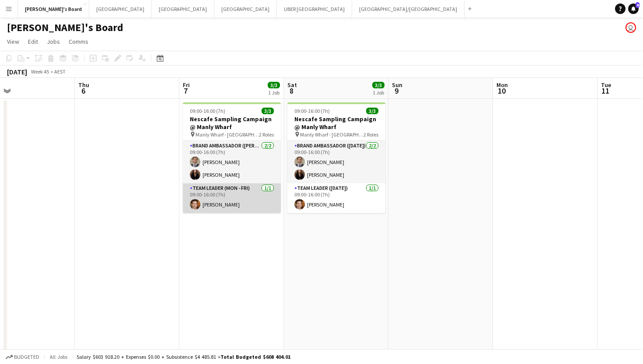
click at [204, 201] on app-card-role "Team Leader (Mon - Fri) [DATE] 09:00-16:00 (7h) [PERSON_NAME]" at bounding box center [232, 198] width 98 height 30
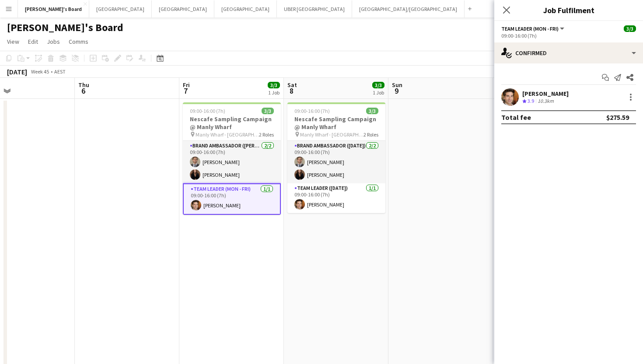
click at [532, 93] on div "[PERSON_NAME]" at bounding box center [546, 94] width 46 height 8
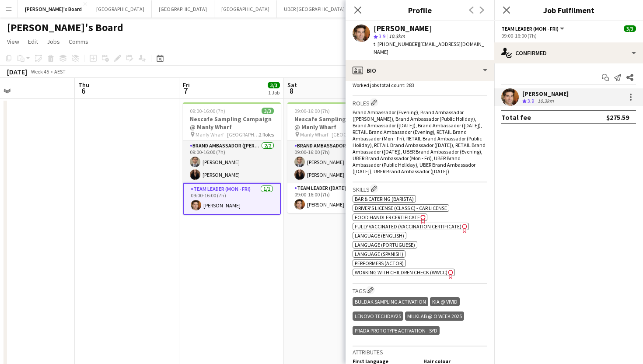
scroll to position [0, 0]
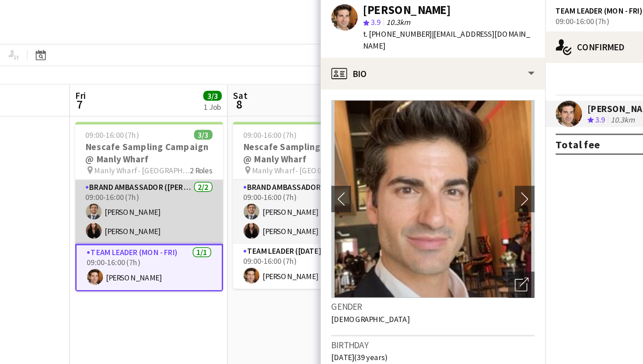
click at [206, 173] on app-card-role "Brand Ambassador (Mon - Fri) [DATE] 09:00-16:00 (7h) [PERSON_NAME] [PERSON_NAME]" at bounding box center [232, 162] width 98 height 42
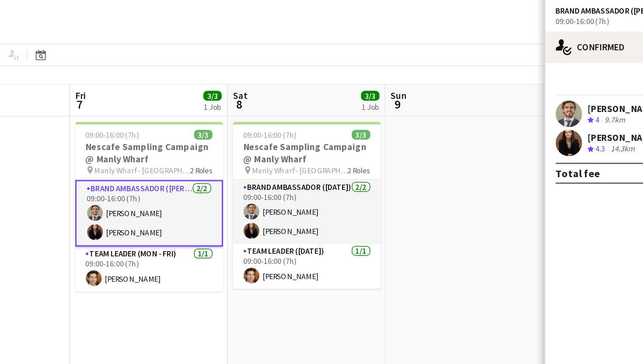
click at [533, 112] on div "[PERSON_NAME]" at bounding box center [546, 113] width 46 height 8
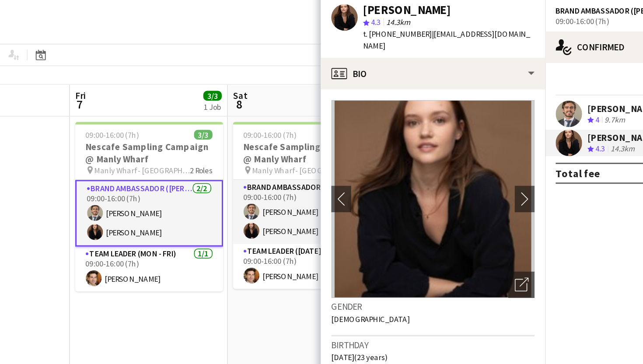
click at [535, 91] on div "[PERSON_NAME]" at bounding box center [546, 94] width 46 height 8
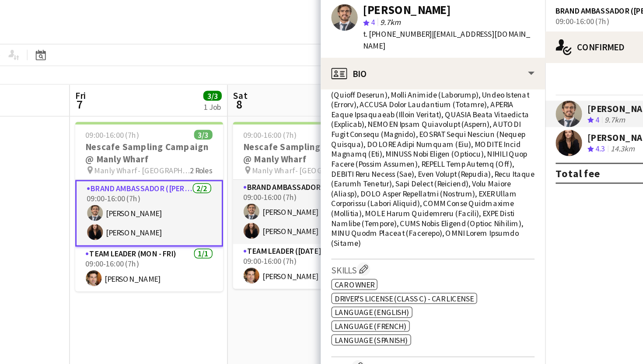
scroll to position [524, 0]
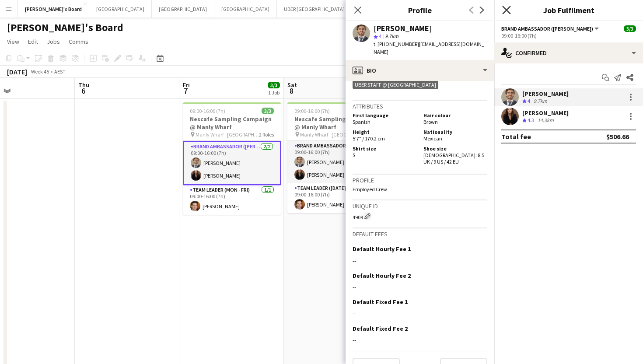
click at [507, 12] on icon "Close pop-in" at bounding box center [506, 10] width 8 height 8
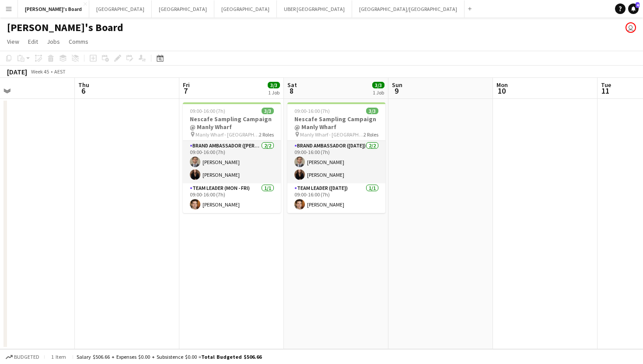
click at [285, 221] on app-date-cell "09:00-16:00 (7h) 3/3 Nescafe Sampling Campaign @ Manly Wharf pin [PERSON_NAME] …" at bounding box center [336, 224] width 105 height 250
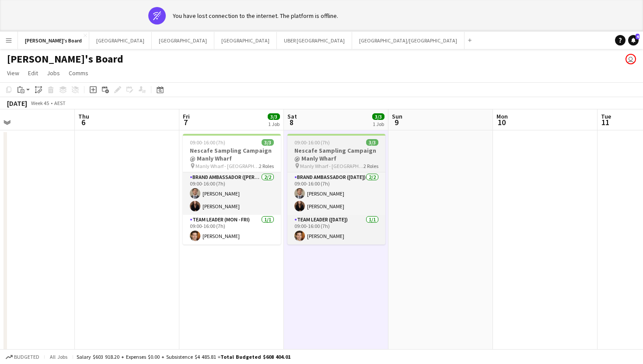
scroll to position [0, 344]
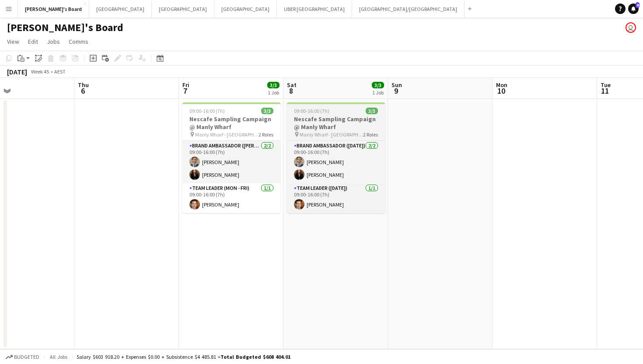
click at [339, 109] on div "09:00-16:00 (7h) 3/3" at bounding box center [336, 111] width 98 height 7
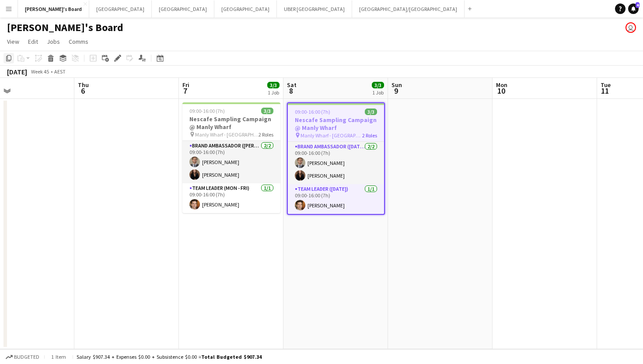
click at [8, 58] on icon "Copy" at bounding box center [8, 58] width 7 height 7
click at [450, 124] on app-date-cell at bounding box center [440, 224] width 105 height 250
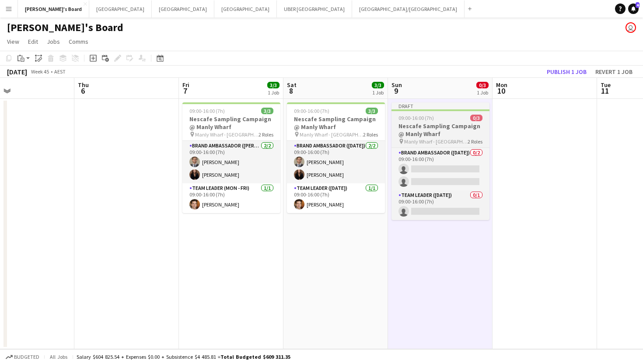
click at [439, 118] on div "09:00-16:00 (7h) 0/3" at bounding box center [441, 118] width 98 height 7
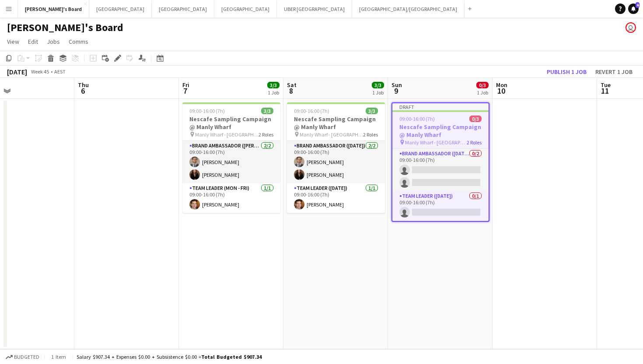
click at [452, 120] on div "09:00-16:00 (7h) 0/3" at bounding box center [441, 119] width 96 height 7
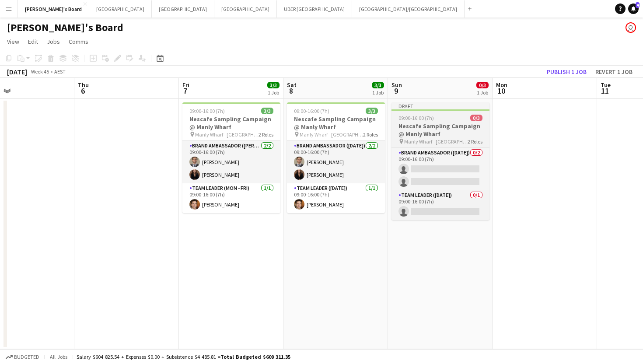
click at [422, 118] on span "09:00-16:00 (7h)" at bounding box center [416, 118] width 35 height 7
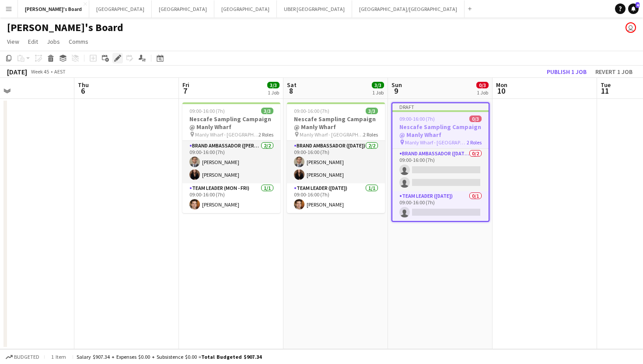
click at [118, 56] on icon "Edit" at bounding box center [117, 58] width 7 height 7
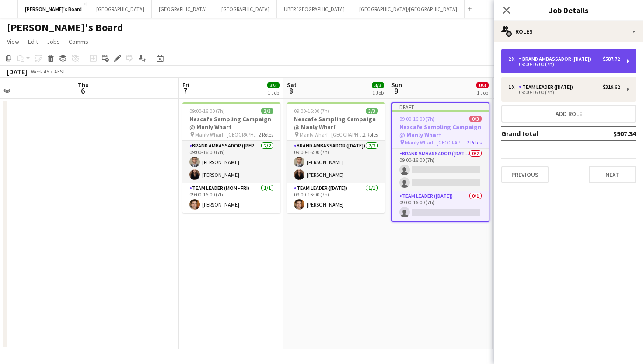
click at [566, 65] on div "09:00-16:00 (7h)" at bounding box center [565, 64] width 112 height 4
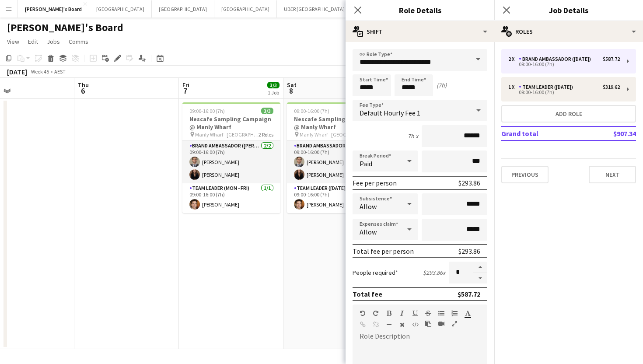
click at [479, 59] on span at bounding box center [478, 59] width 18 height 21
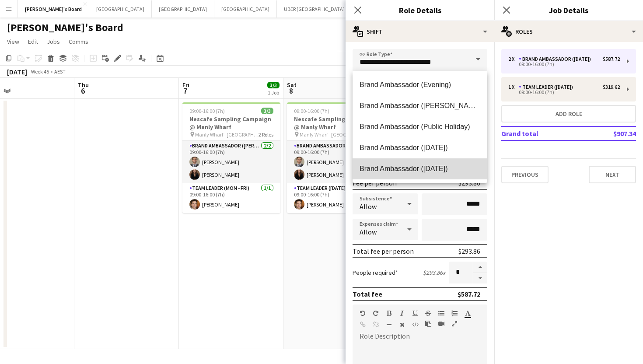
click at [425, 164] on mat-option "Brand Ambassador ([DATE])" at bounding box center [420, 168] width 135 height 21
type input "**********"
type input "******"
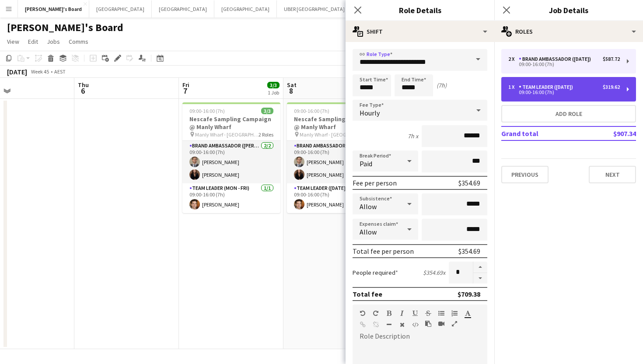
click at [545, 82] on div "1 x Team Leader ([DATE]) $319.62 09:00-16:00 (7h)" at bounding box center [569, 89] width 135 height 25
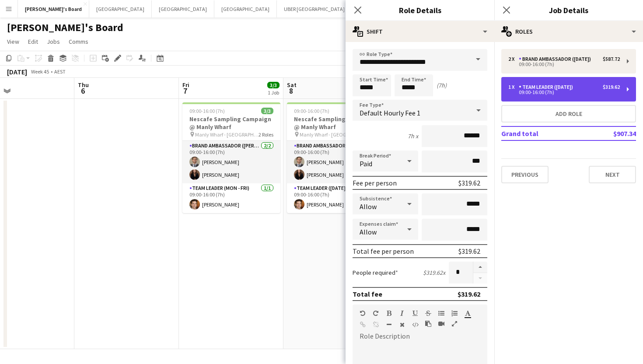
type input "**********"
type input "******"
type input "*"
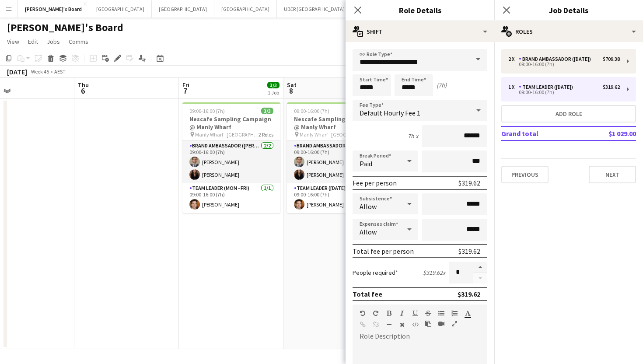
click at [478, 58] on span at bounding box center [478, 59] width 18 height 21
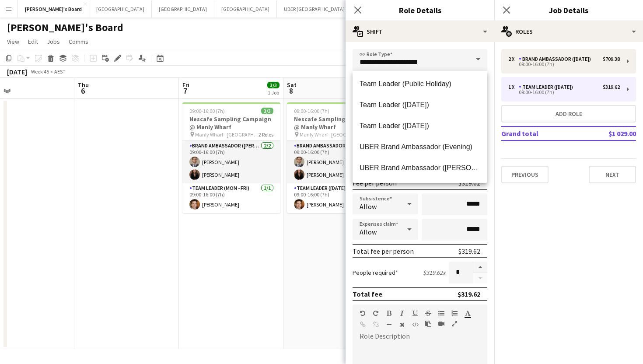
scroll to position [908, 0]
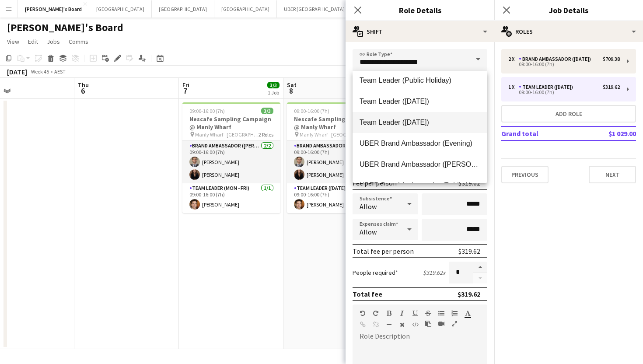
click at [413, 122] on span "Team Leader ([DATE])" at bounding box center [420, 122] width 121 height 8
type input "**********"
type input "******"
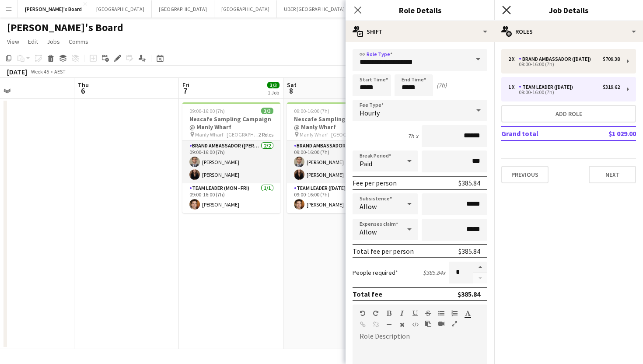
click at [504, 11] on icon "Close pop-in" at bounding box center [506, 10] width 8 height 8
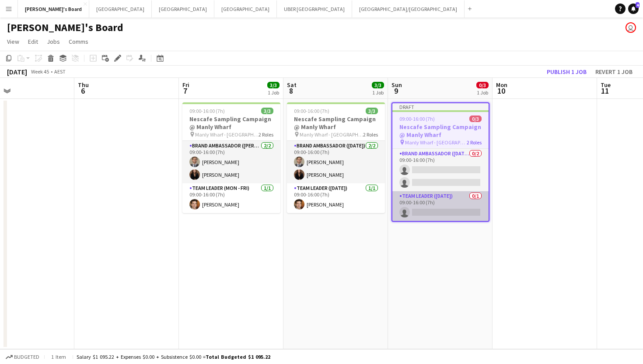
click at [425, 214] on app-card-role "Team Leader ([DATE]) 0/1 09:00-16:00 (7h) single-neutral-actions" at bounding box center [441, 206] width 96 height 30
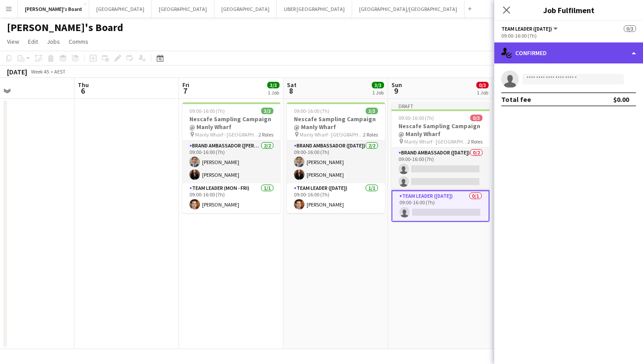
click at [553, 53] on div "single-neutral-actions-check-2 Confirmed" at bounding box center [569, 52] width 149 height 21
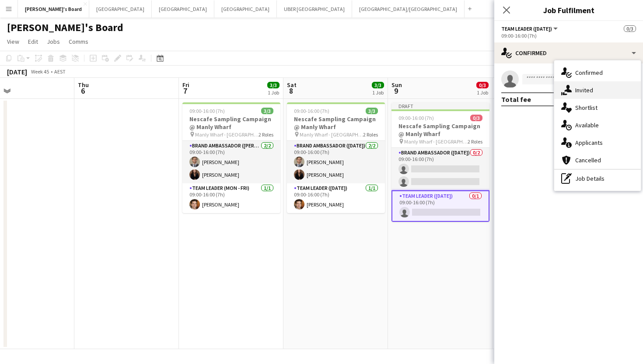
click at [566, 88] on icon "single-neutral-actions-share-1" at bounding box center [567, 90] width 11 height 11
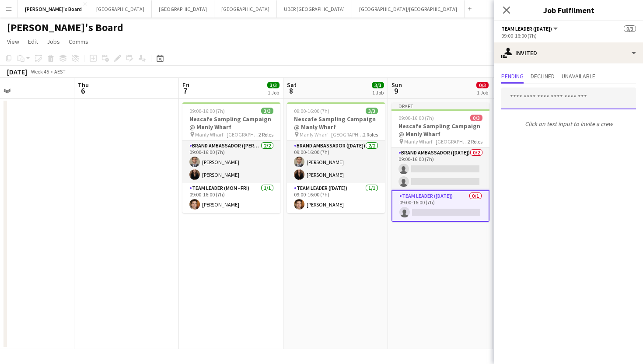
click at [545, 97] on input "text" at bounding box center [569, 99] width 135 height 22
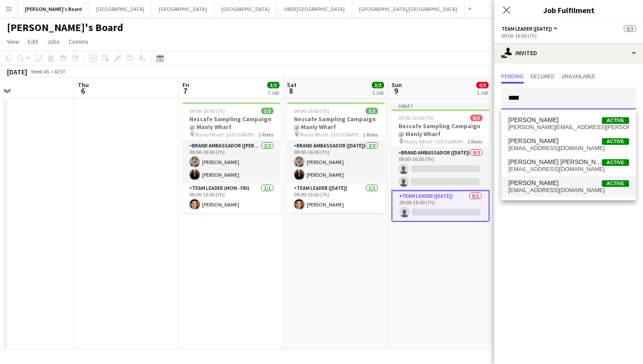
type input "****"
click at [539, 185] on span "[PERSON_NAME]" at bounding box center [534, 182] width 50 height 7
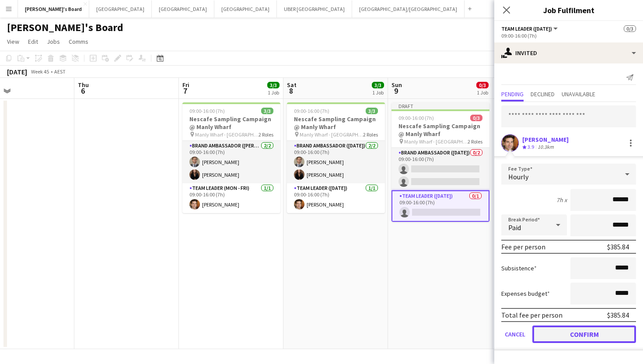
click at [580, 336] on button "Confirm" at bounding box center [585, 335] width 104 height 18
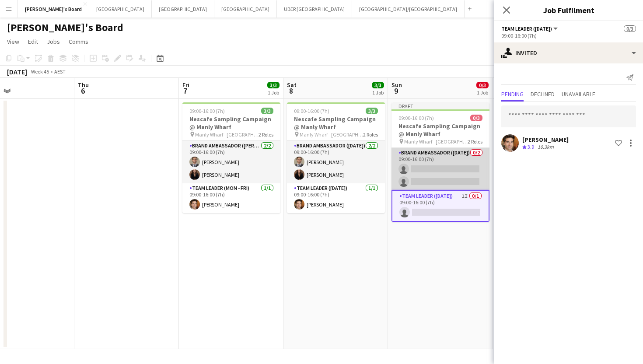
click at [447, 174] on app-card-role "Brand Ambassador ([DATE]) 0/2 09:00-16:00 (7h) single-neutral-actions single-ne…" at bounding box center [441, 169] width 98 height 42
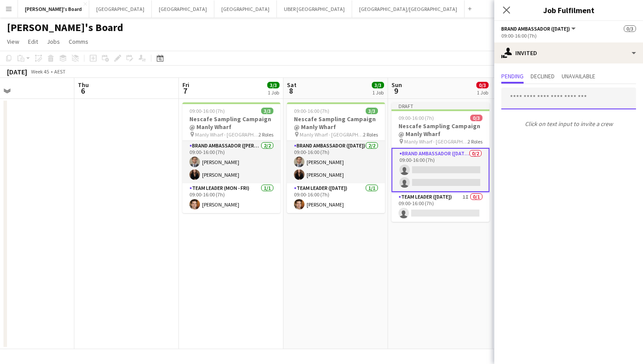
click at [528, 102] on input "text" at bounding box center [569, 99] width 135 height 22
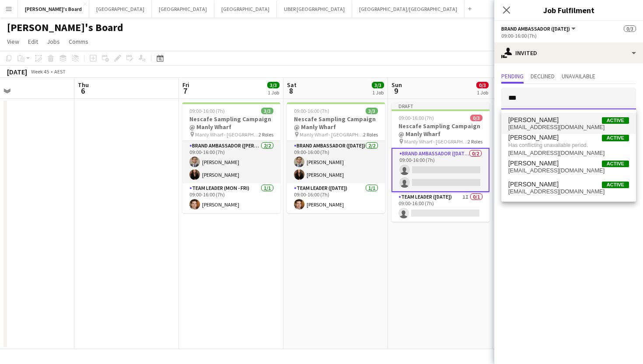
type input "***"
click at [525, 120] on span "[PERSON_NAME]" at bounding box center [534, 119] width 50 height 7
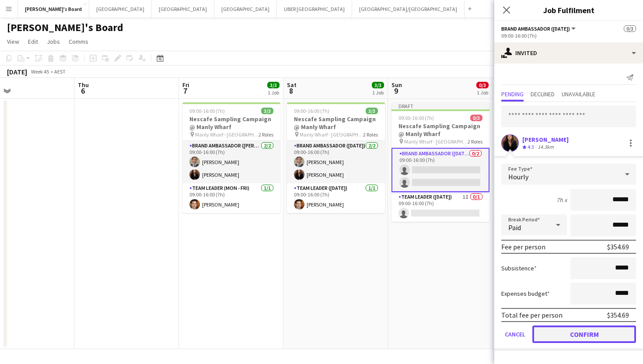
click at [556, 334] on button "Confirm" at bounding box center [585, 335] width 104 height 18
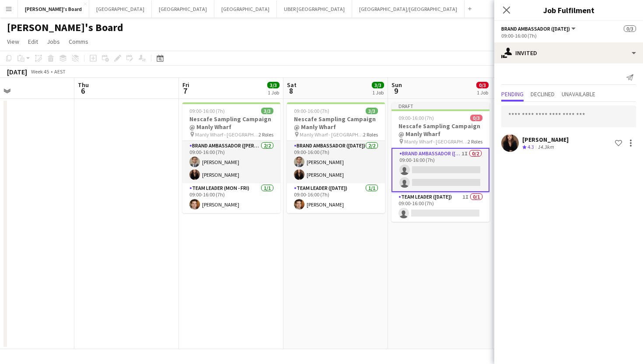
click at [441, 178] on app-card-role "Brand Ambassador ([DATE]) 1I 0/2 09:00-16:00 (7h) single-neutral-actions single…" at bounding box center [441, 170] width 98 height 44
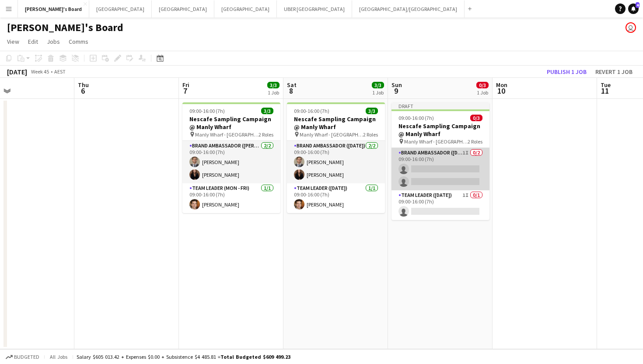
click at [441, 178] on app-card-role "Brand Ambassador ([DATE]) 1I 0/2 09:00-16:00 (7h) single-neutral-actions single…" at bounding box center [441, 169] width 98 height 42
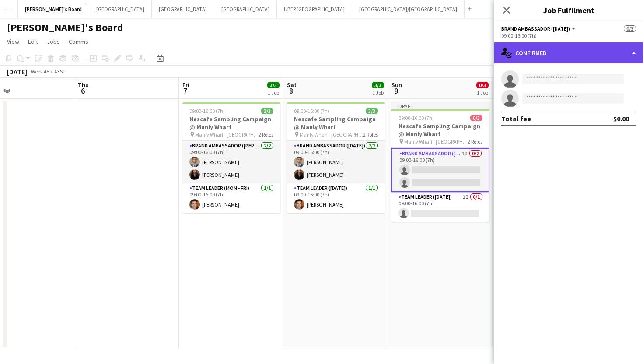
click at [561, 53] on div "single-neutral-actions-check-2 Confirmed" at bounding box center [569, 52] width 149 height 21
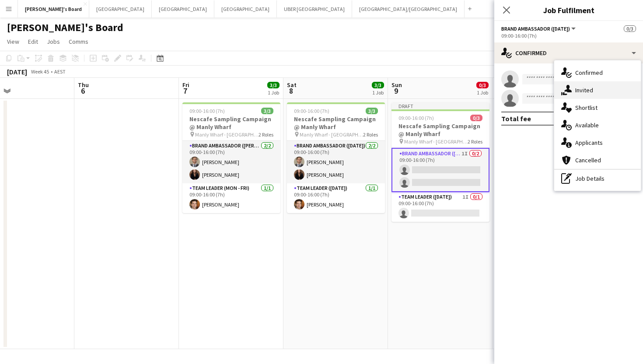
click at [573, 90] on div "single-neutral-actions-share-1 Invited" at bounding box center [598, 90] width 87 height 18
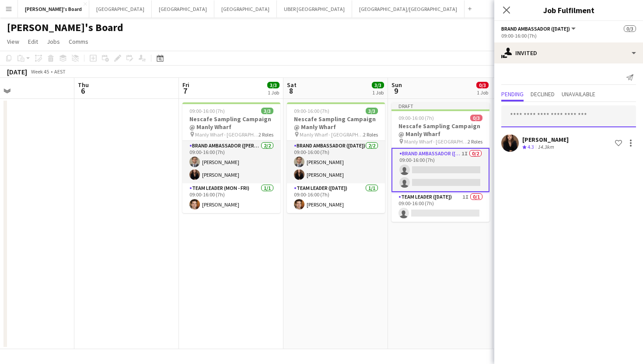
click at [555, 119] on input "text" at bounding box center [569, 116] width 135 height 22
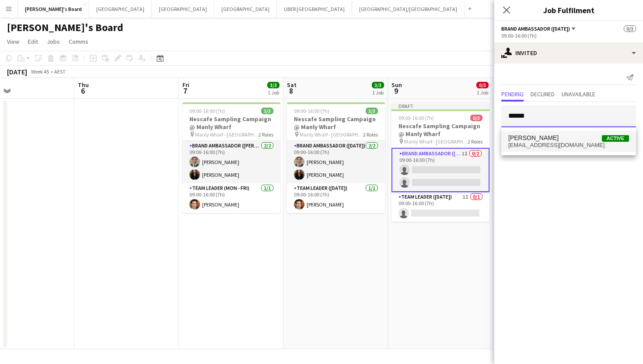
type input "******"
click at [551, 144] on span "[EMAIL_ADDRESS][DOMAIN_NAME]" at bounding box center [569, 145] width 121 height 7
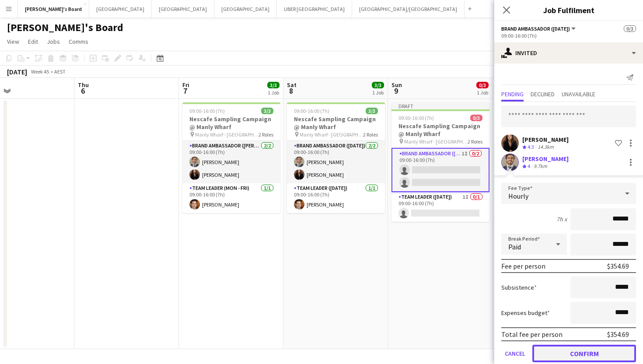
click at [556, 348] on button "Confirm" at bounding box center [585, 354] width 104 height 18
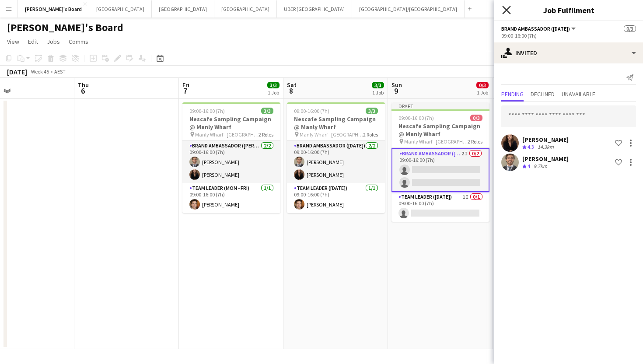
click at [505, 8] on icon at bounding box center [506, 10] width 8 height 8
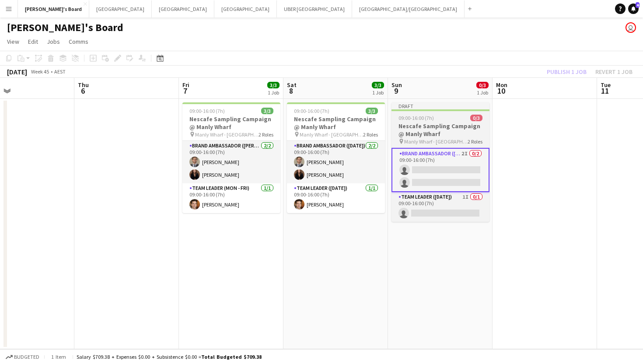
click at [447, 105] on div "Draft" at bounding box center [441, 105] width 98 height 7
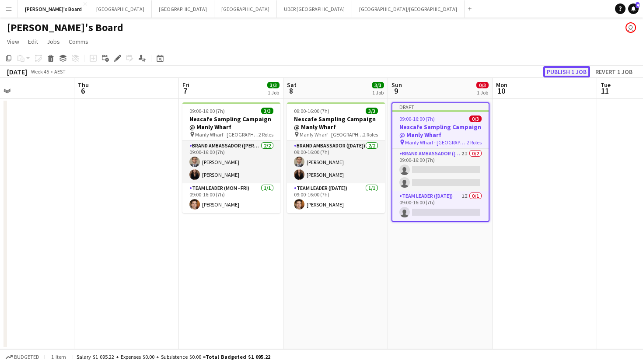
click at [563, 70] on button "Publish 1 job" at bounding box center [567, 71] width 47 height 11
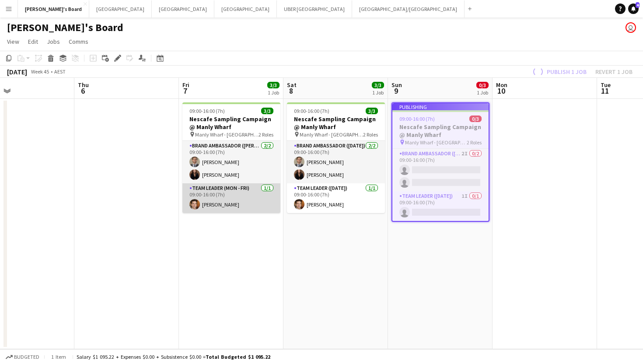
click at [211, 199] on app-card-role "Team Leader (Mon - Fri) [DATE] 09:00-16:00 (7h) [PERSON_NAME]" at bounding box center [232, 198] width 98 height 30
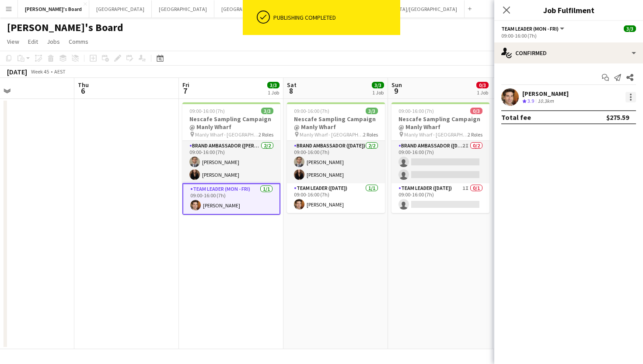
click at [629, 98] on div at bounding box center [631, 97] width 11 height 11
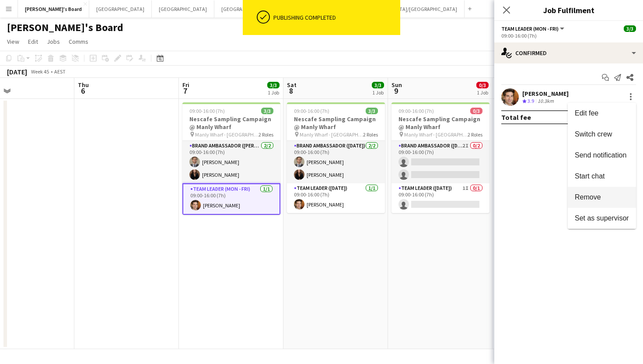
click at [593, 194] on span "Remove" at bounding box center [588, 196] width 26 height 7
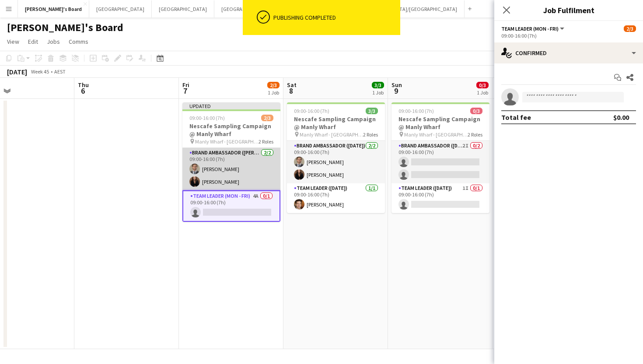
click at [189, 169] on app-card-role "Brand Ambassador (Mon - Fri) [DATE] 09:00-16:00 (7h) [PERSON_NAME] [PERSON_NAME]" at bounding box center [232, 169] width 98 height 42
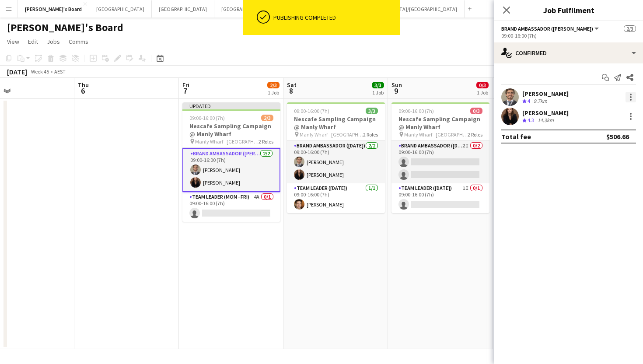
click at [632, 95] on div at bounding box center [631, 97] width 11 height 11
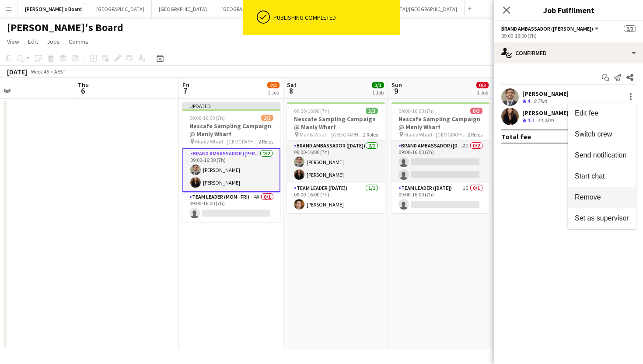
click at [605, 198] on span "Remove" at bounding box center [602, 197] width 54 height 8
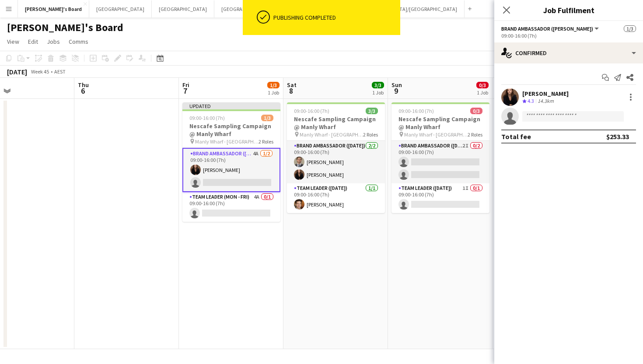
click at [612, 101] on div "[PERSON_NAME] Crew rating 4.3 14.3km" at bounding box center [569, 97] width 149 height 18
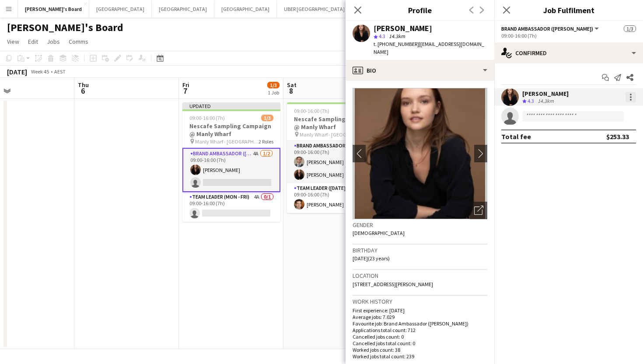
click at [629, 98] on div at bounding box center [631, 97] width 11 height 11
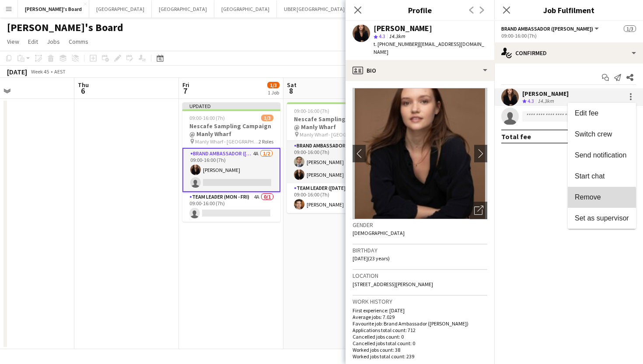
click at [576, 201] on button "Remove" at bounding box center [602, 197] width 68 height 21
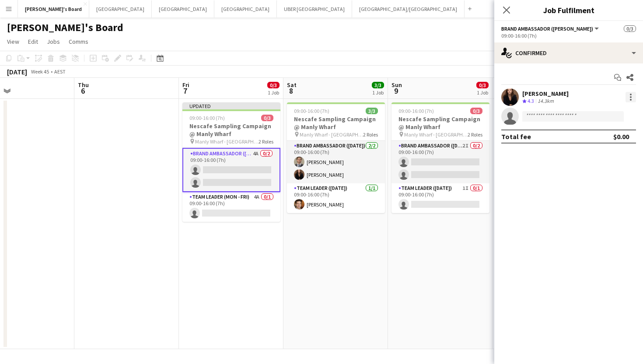
click at [630, 102] on div at bounding box center [631, 97] width 11 height 11
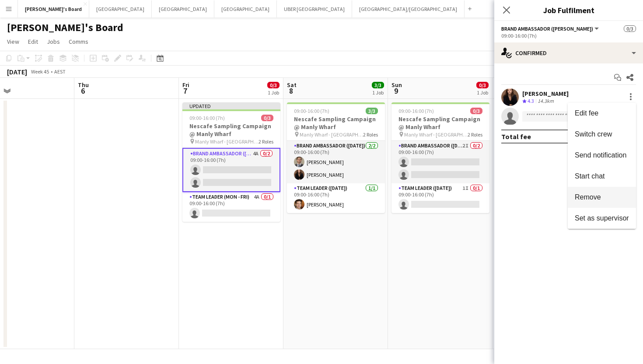
click at [598, 191] on button "Remove" at bounding box center [602, 197] width 68 height 21
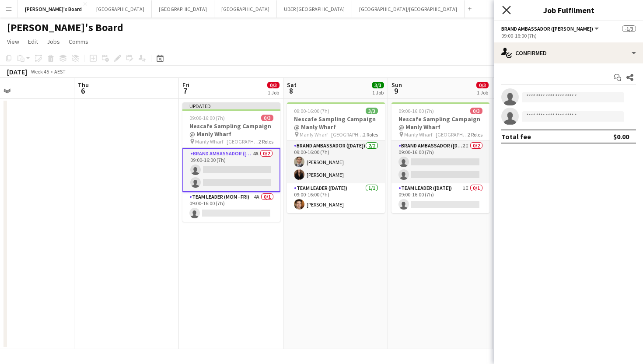
click at [508, 7] on icon "Close pop-in" at bounding box center [506, 10] width 8 height 8
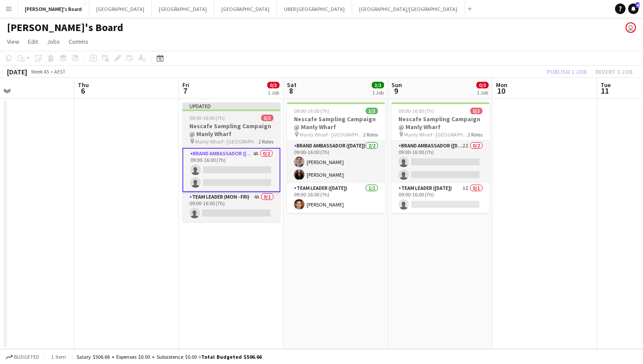
click at [232, 120] on div "09:00-16:00 (7h) 0/3" at bounding box center [232, 118] width 98 height 7
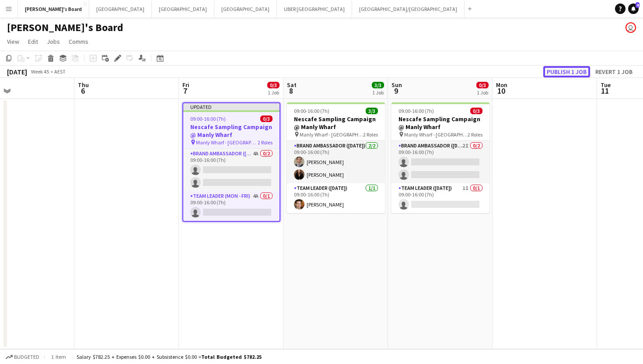
click at [571, 70] on button "Publish 1 job" at bounding box center [567, 71] width 47 height 11
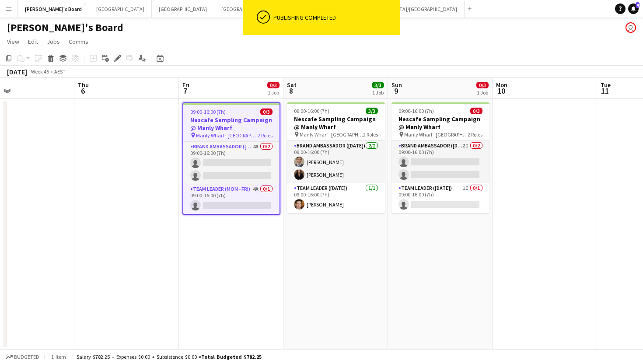
click at [215, 120] on h3 "Nescafe Sampling Campaign @ Manly Wharf" at bounding box center [231, 124] width 96 height 16
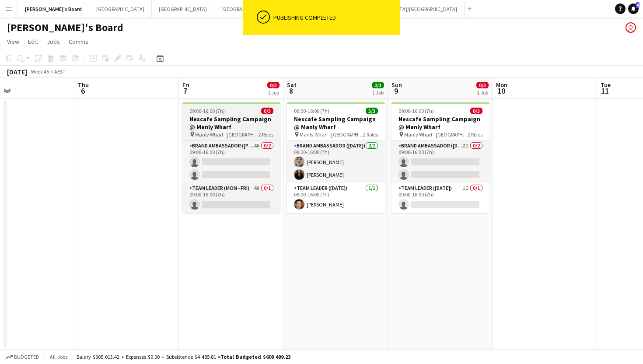
click at [183, 115] on h3 "Nescafe Sampling Campaign @ Manly Wharf" at bounding box center [232, 123] width 98 height 16
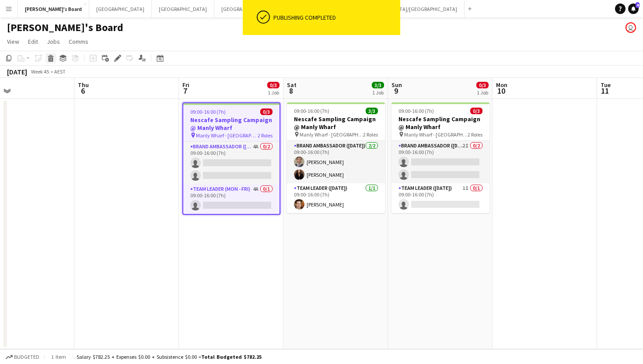
click at [53, 60] on icon "Delete" at bounding box center [50, 58] width 7 height 7
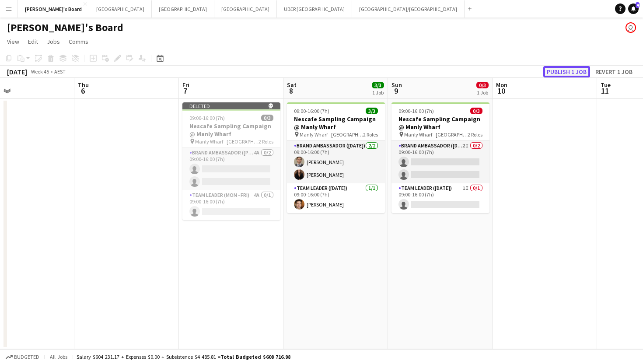
click at [574, 70] on button "Publish 1 job" at bounding box center [567, 71] width 47 height 11
